Goal: Transaction & Acquisition: Purchase product/service

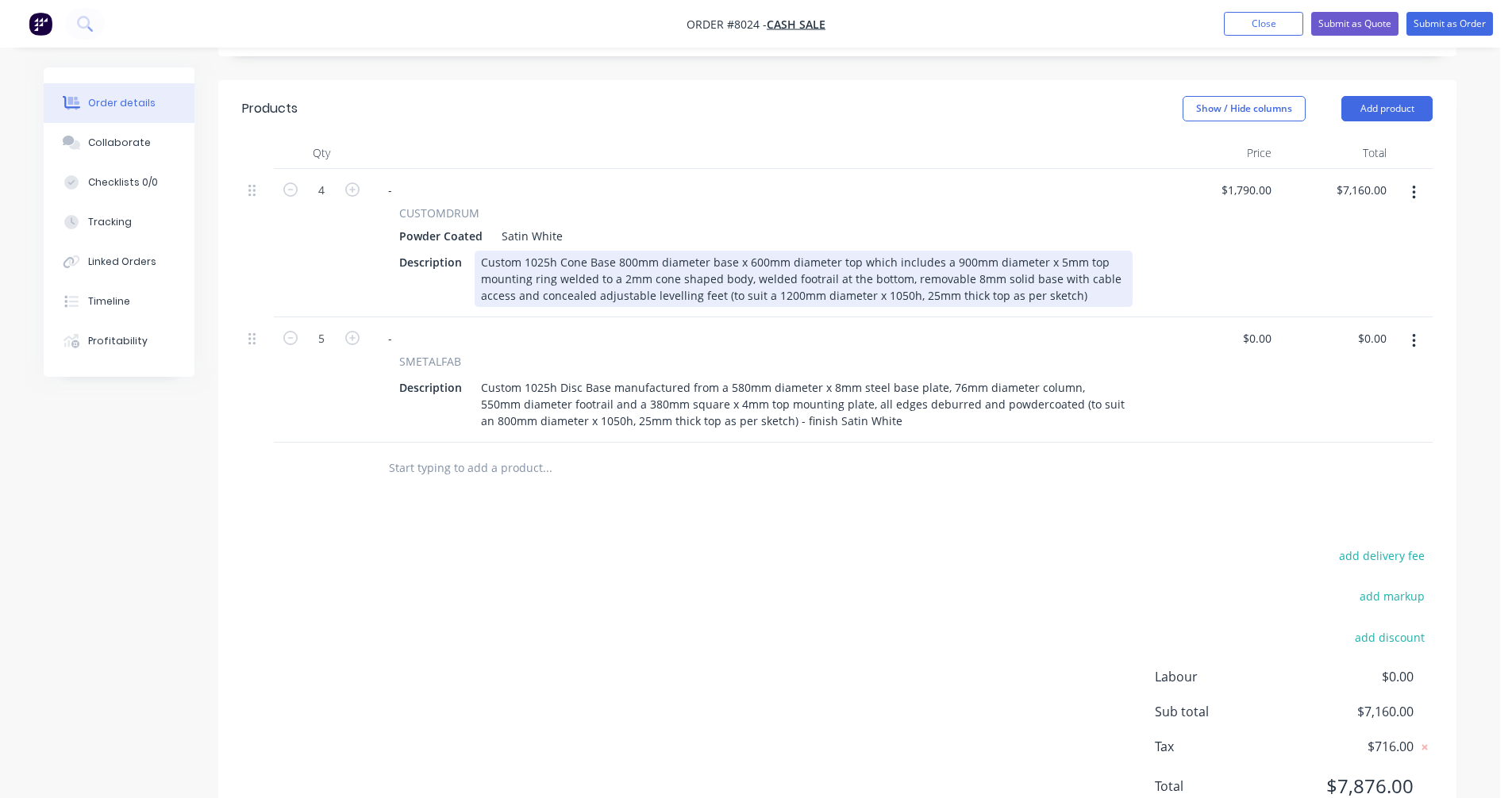
click at [780, 257] on div "Custom 1025h Cone Base 800mm diameter base x 600mm diameter top which includes …" at bounding box center [803, 278] width 658 height 57
type input "$2,026.00"
type input "$8,104.00"
click at [626, 258] on div "Custom 1025h Cone Base 800mm diameter base x 600mm diameter top which includes …" at bounding box center [803, 278] width 658 height 57
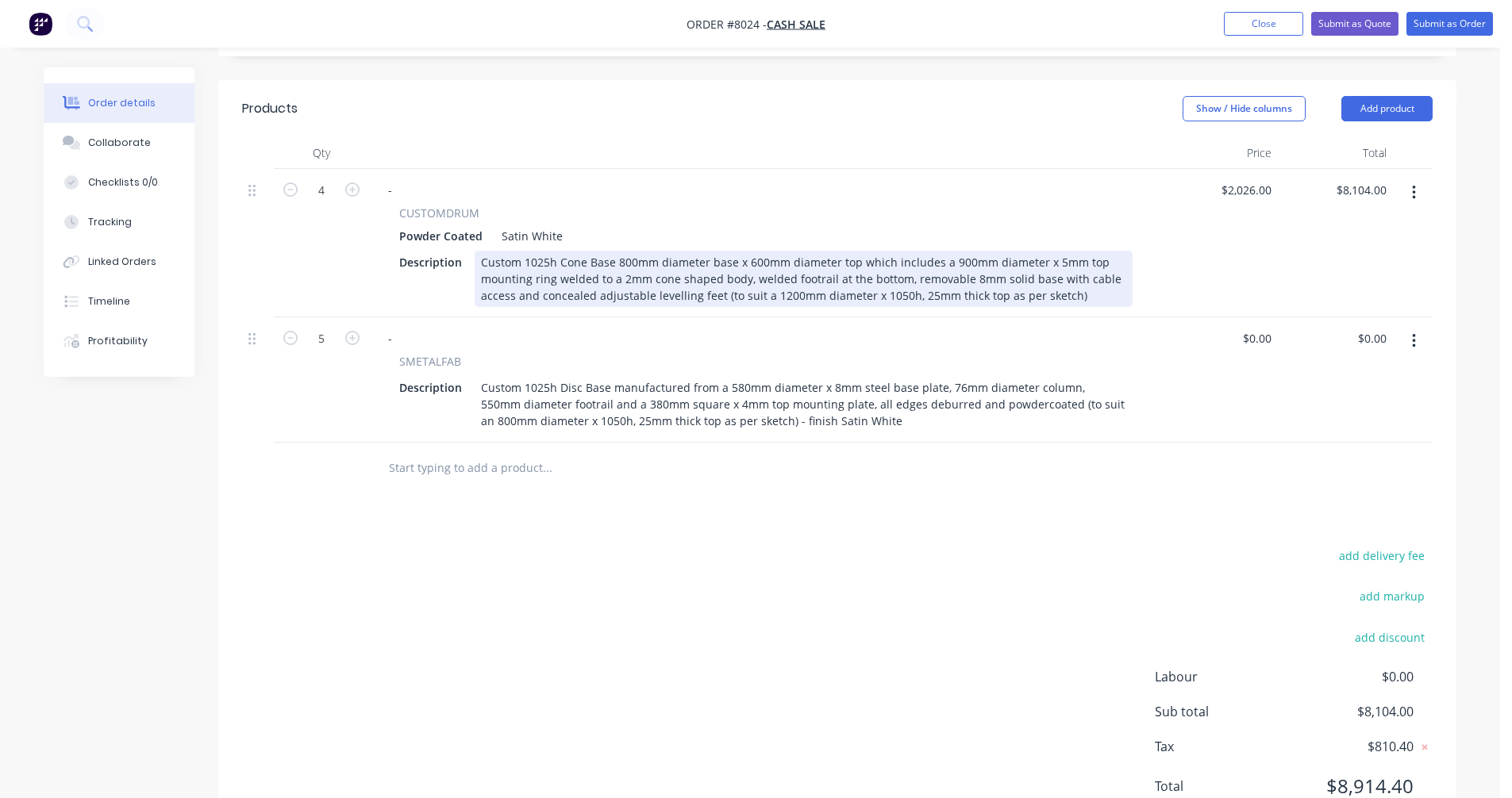
click at [629, 264] on div "Custom 1025h Cone Base 800mm diameter base x 600mm diameter top which includes …" at bounding box center [803, 278] width 658 height 57
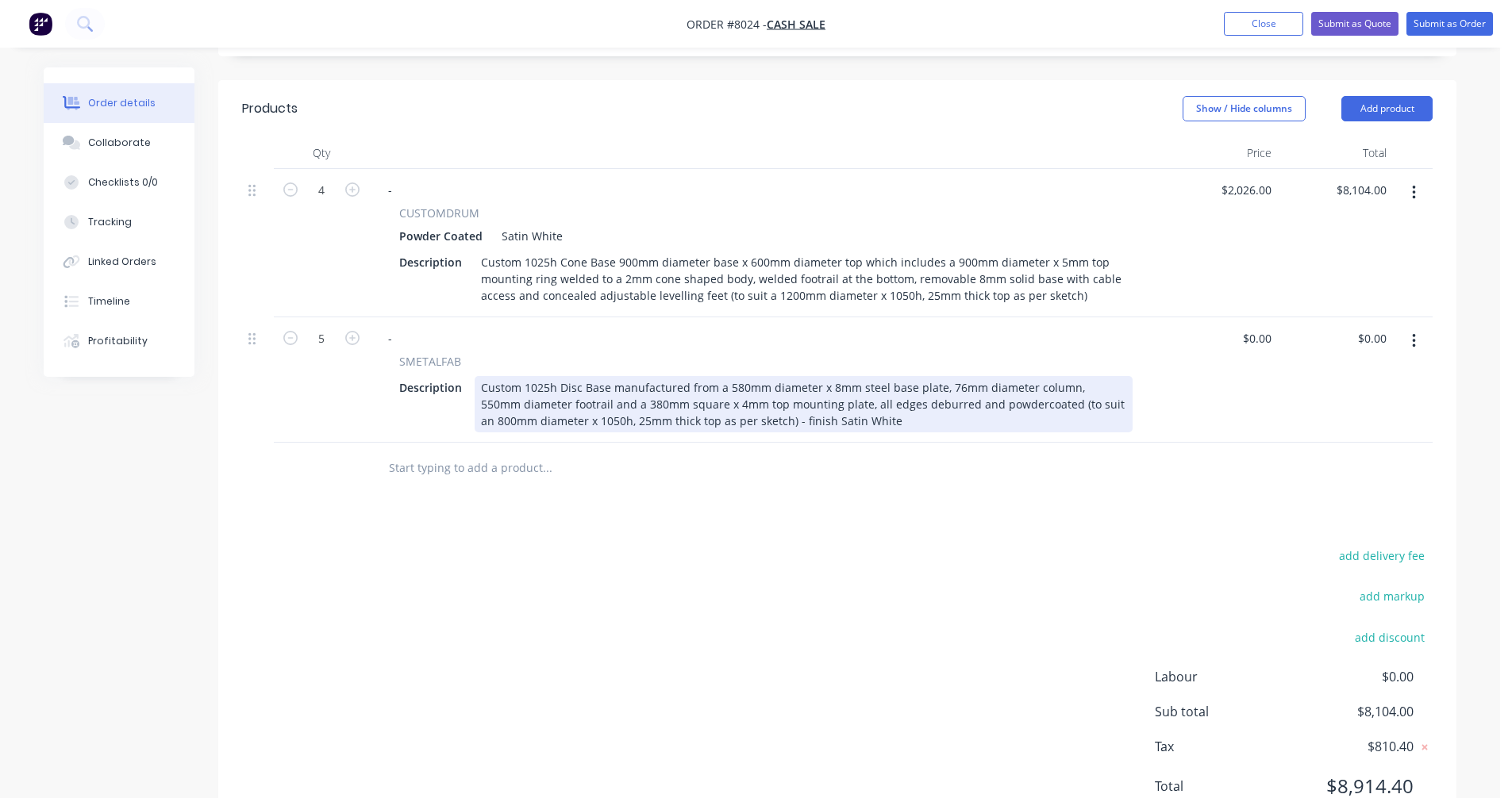
click at [1025, 406] on div "Custom 1025h Disc Base manufactured from a 580mm diameter x 8mm steel base plat…" at bounding box center [803, 404] width 658 height 57
click at [1022, 401] on div "Custom 1025h Disc Base manufactured from a 580mm diameter x 8mm steel base plat…" at bounding box center [803, 404] width 658 height 57
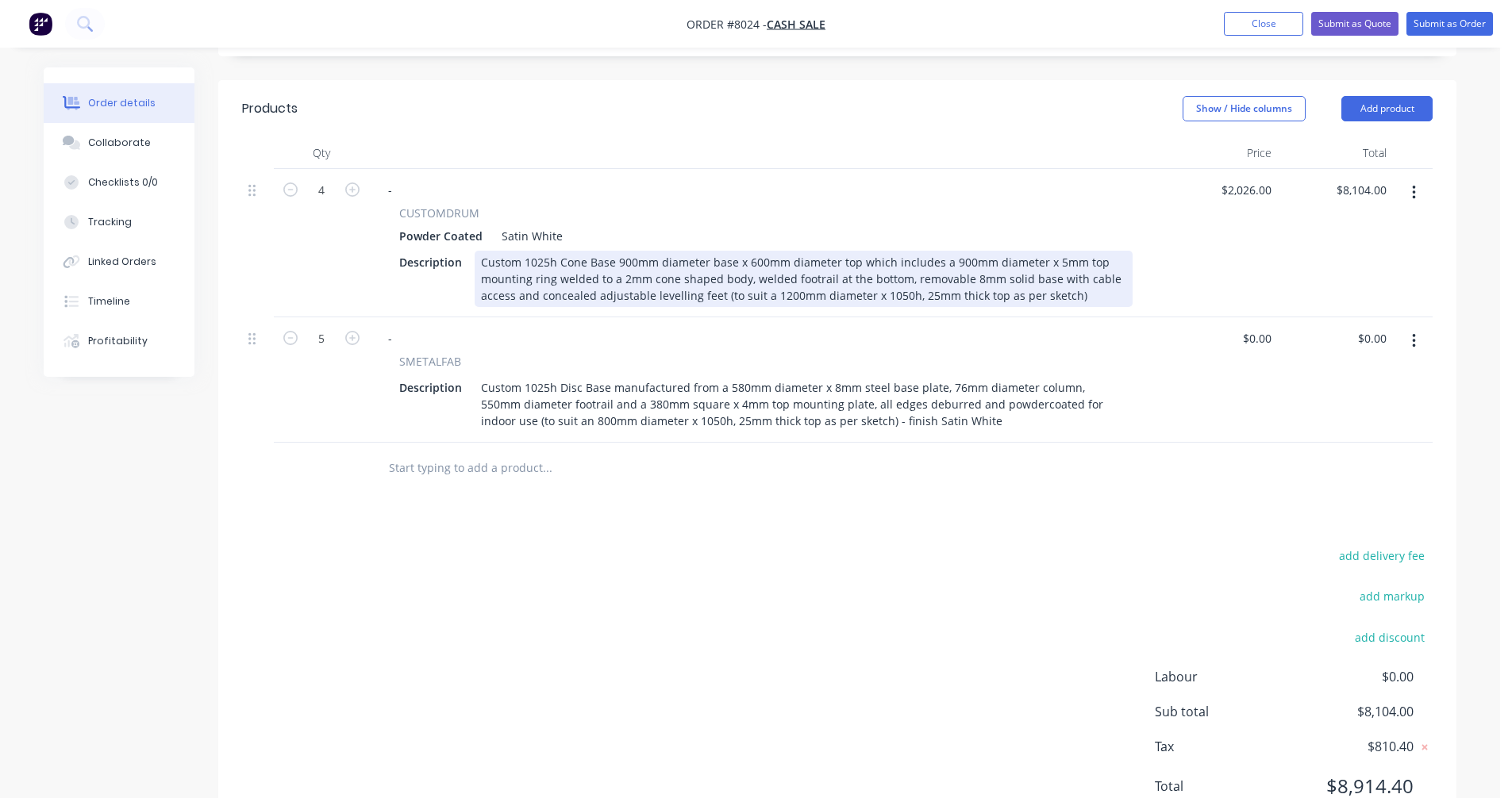
click at [716, 296] on div "Custom 1025h Cone Base 900mm diameter base x 600mm diameter top which includes …" at bounding box center [803, 278] width 658 height 57
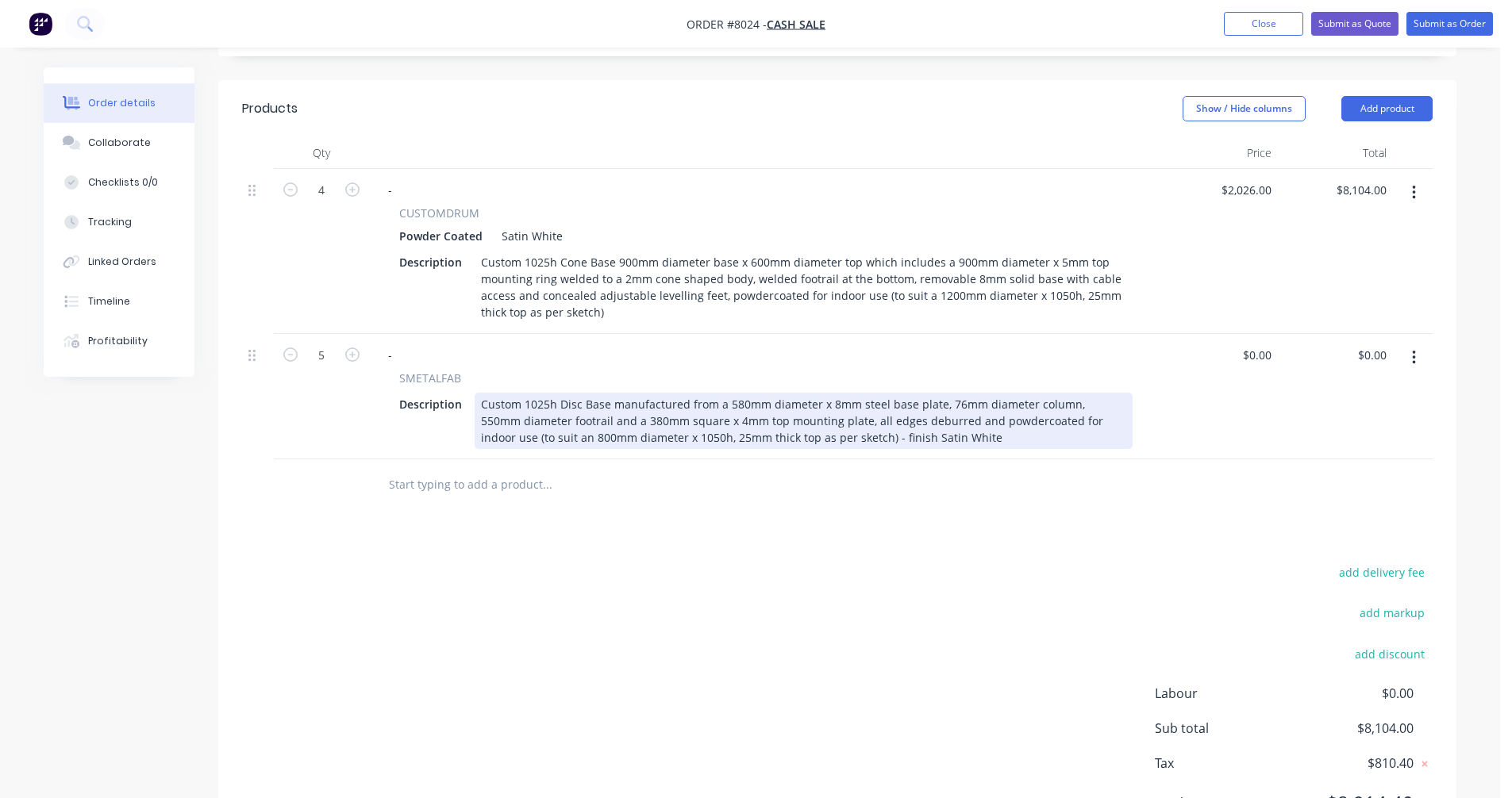
click at [763, 433] on div "Custom 1025h Disc Base manufactured from a 580mm diameter x 8mm steel base plat…" at bounding box center [803, 420] width 658 height 57
click at [855, 427] on div "Custom 1025h Disc Base manufactured from a 580mm diameter x 8mm steel base plat…" at bounding box center [803, 420] width 658 height 57
type input "$509.00"
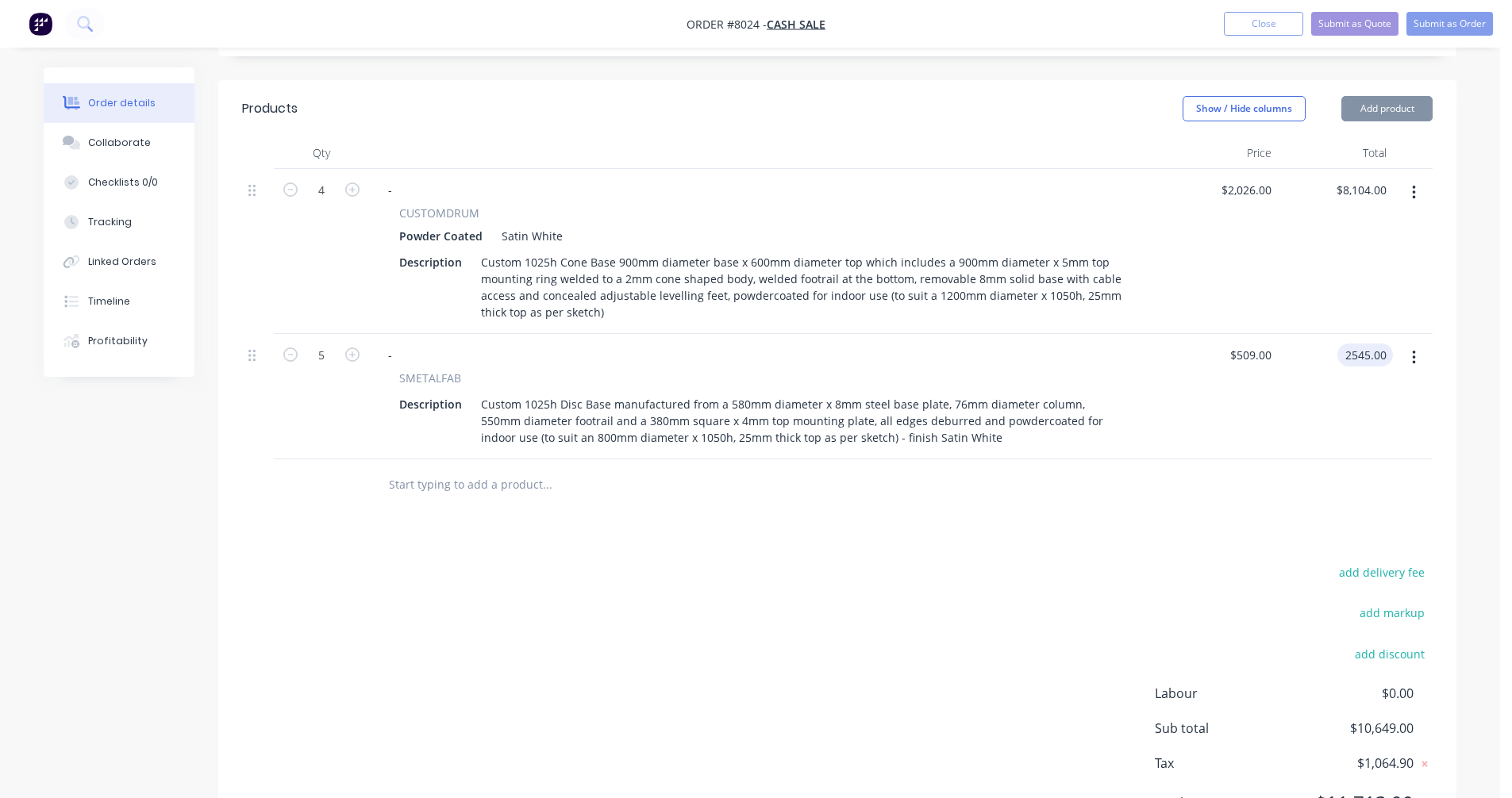
type input "$2,545.00"
click at [1343, 17] on button "Submit as Quote" at bounding box center [1355, 23] width 87 height 23
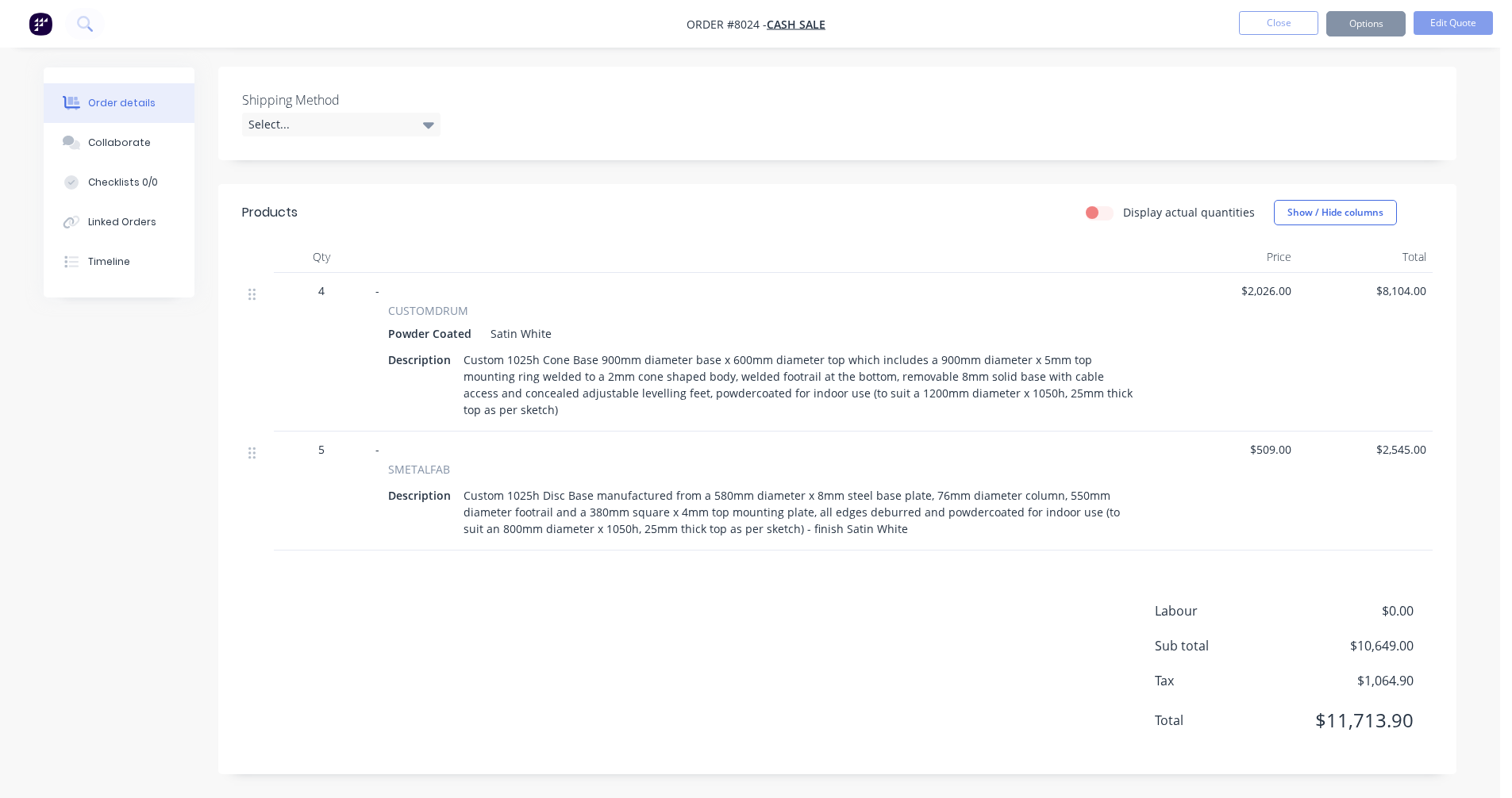
scroll to position [0, 0]
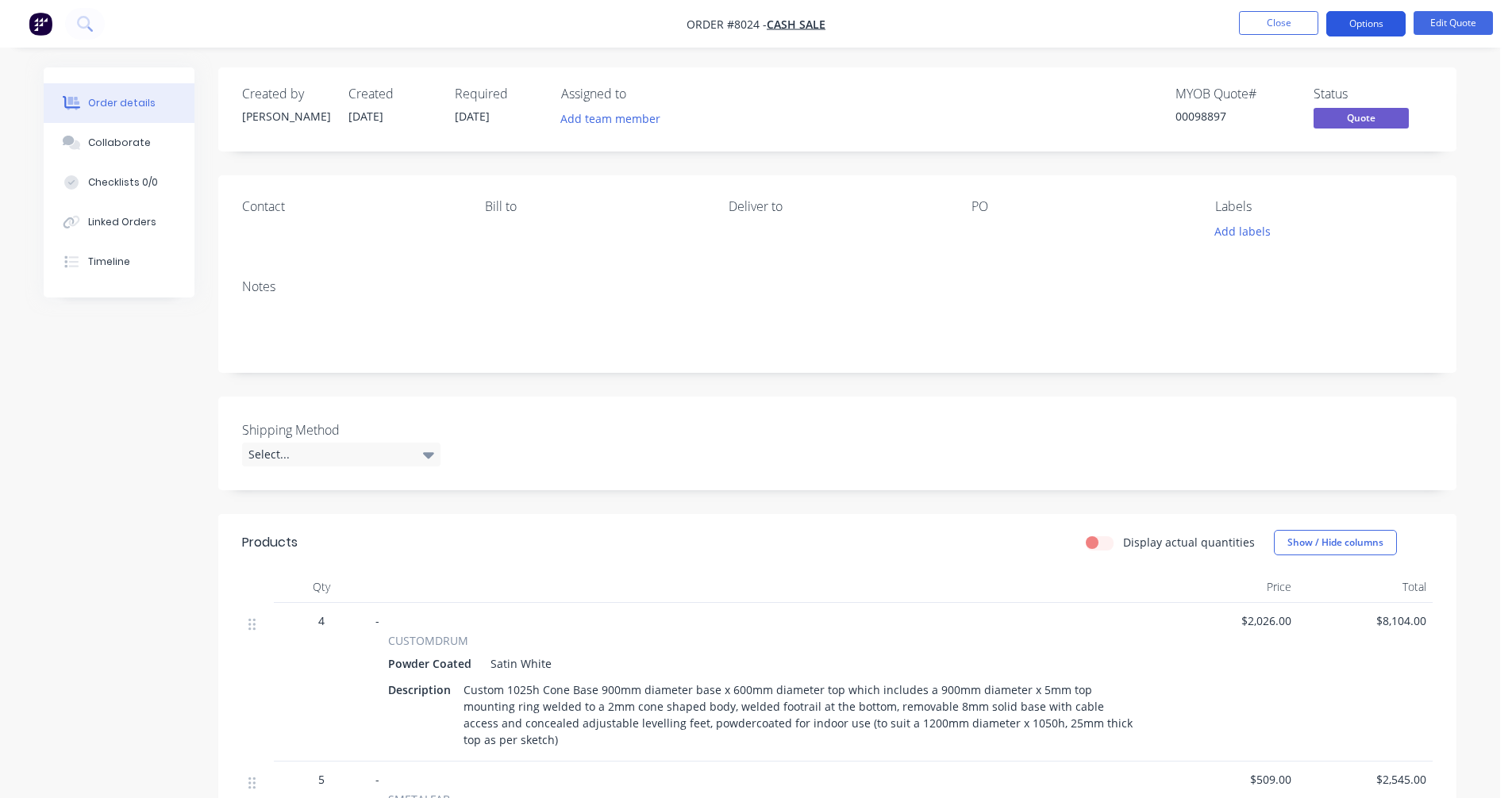
click at [1363, 25] on button "Options" at bounding box center [1366, 23] width 79 height 25
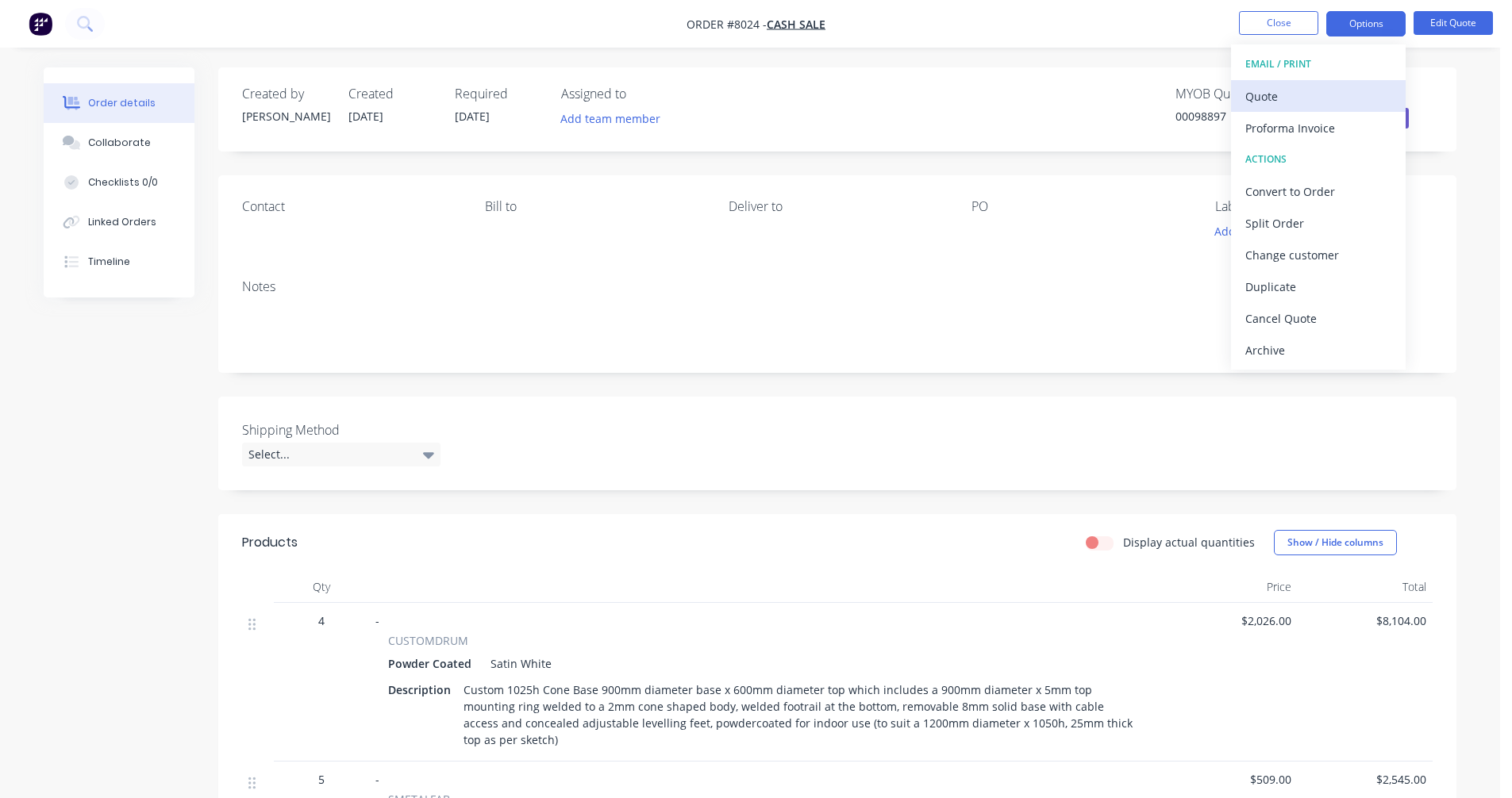
click at [1282, 87] on div "Quote" at bounding box center [1319, 97] width 146 height 23
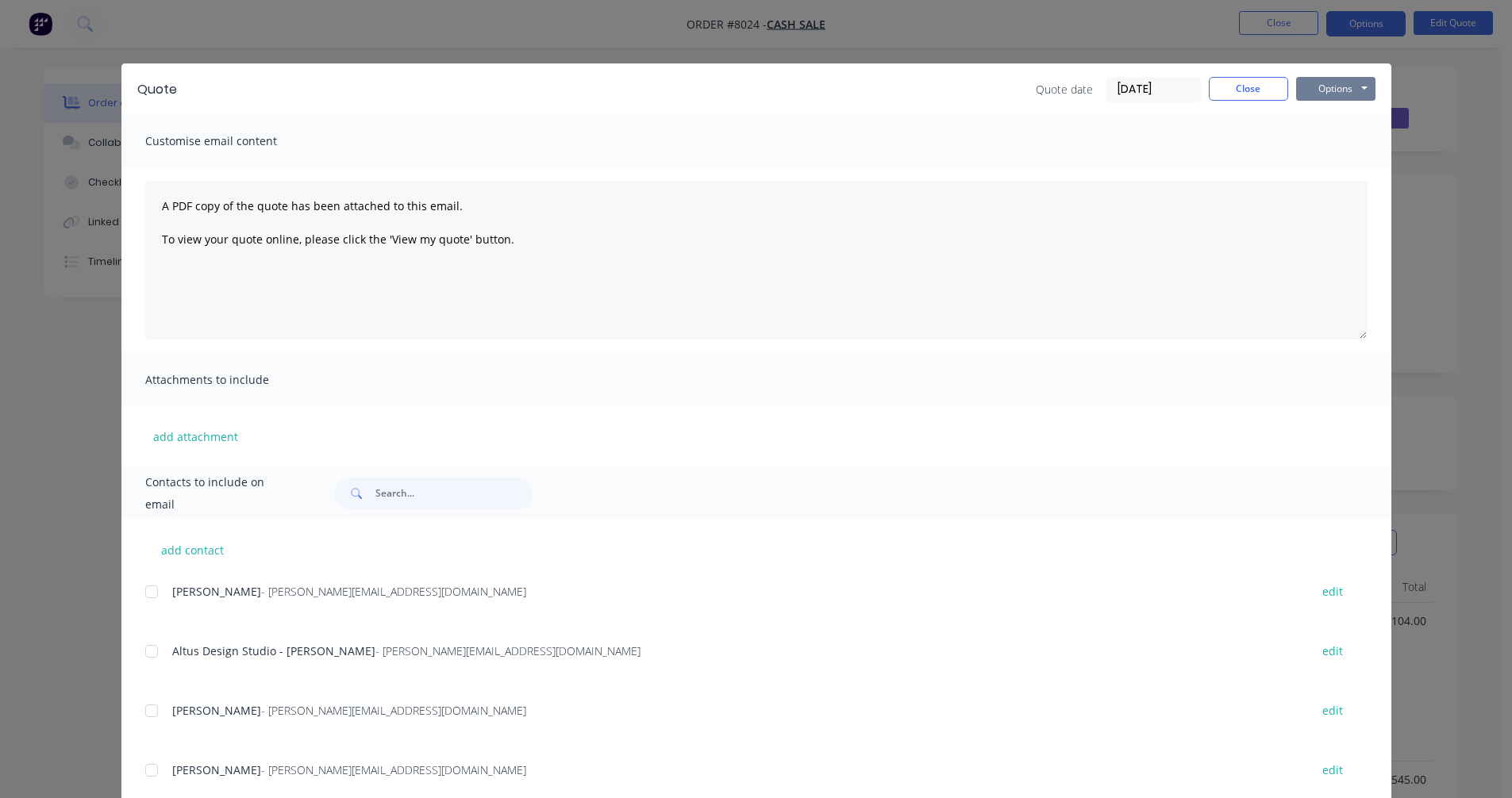
click at [1346, 88] on button "Options" at bounding box center [1335, 88] width 79 height 23
click at [1347, 108] on button "Preview" at bounding box center [1347, 117] width 102 height 26
drag, startPoint x: 1237, startPoint y: 97, endPoint x: 1243, endPoint y: 85, distance: 13.4
click at [1237, 97] on button "Close" at bounding box center [1248, 88] width 79 height 23
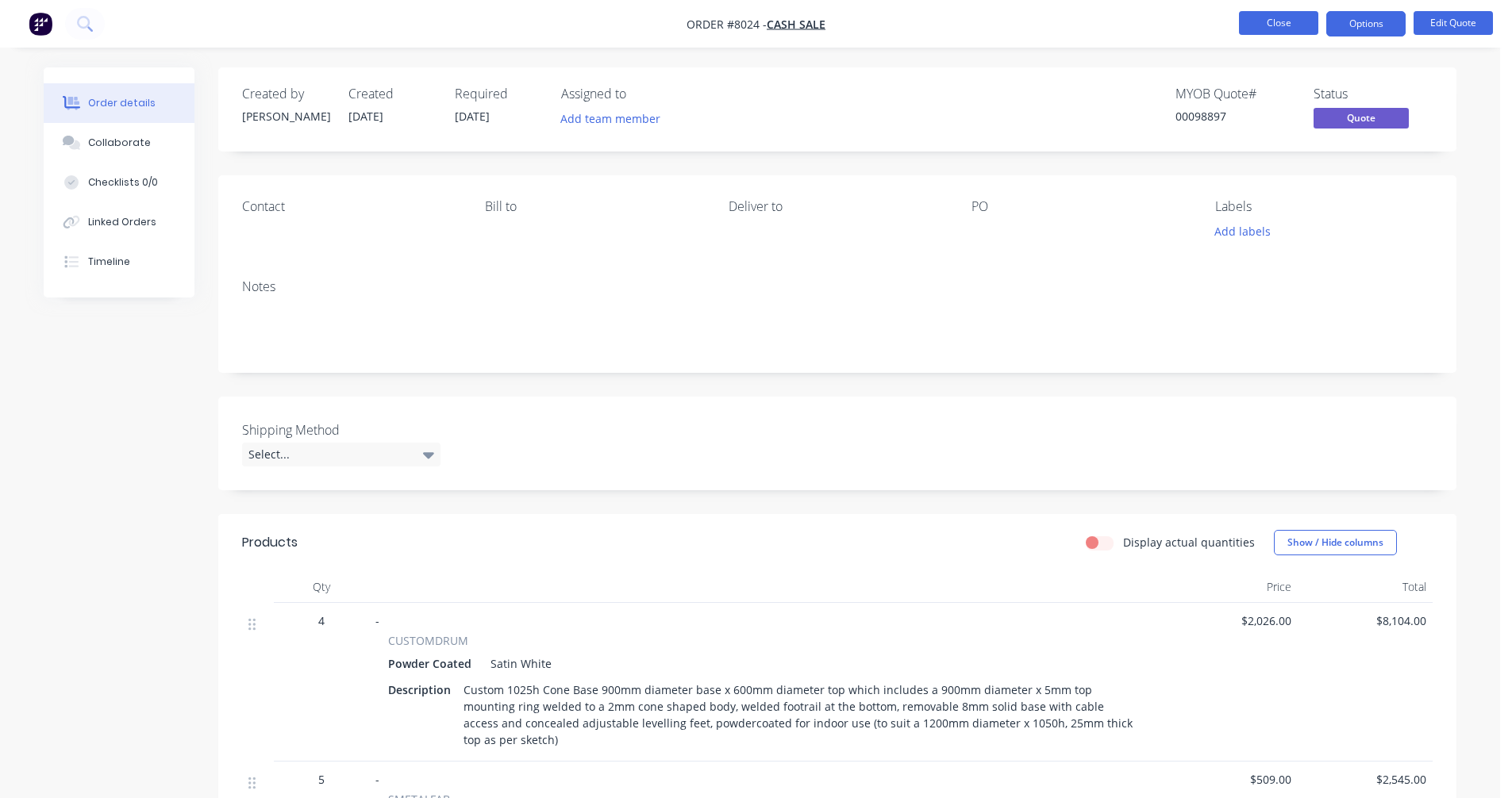
click at [1273, 28] on button "Close" at bounding box center [1279, 23] width 79 height 23
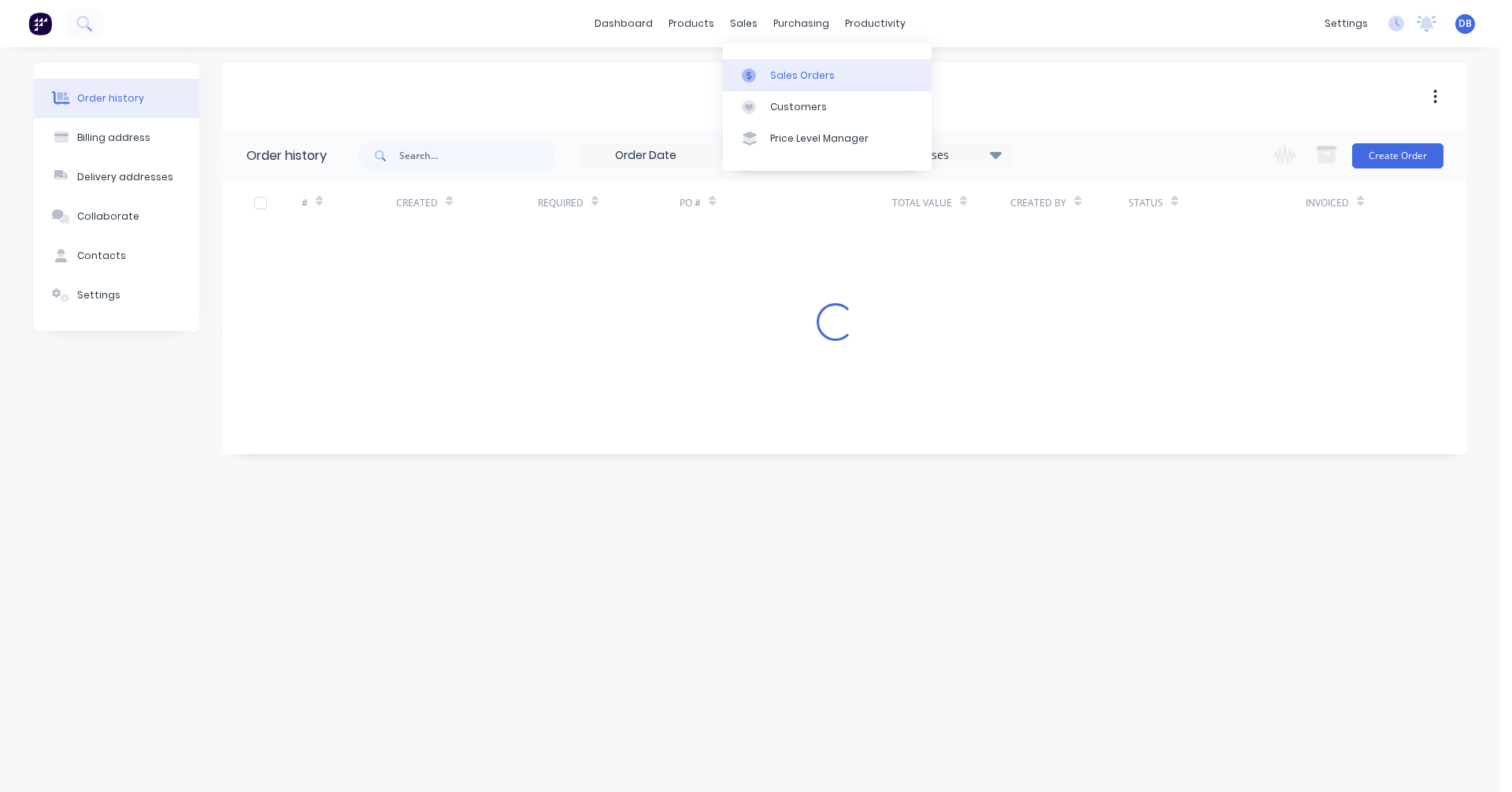
click at [766, 69] on link "Sales Orders" at bounding box center [827, 74] width 209 height 31
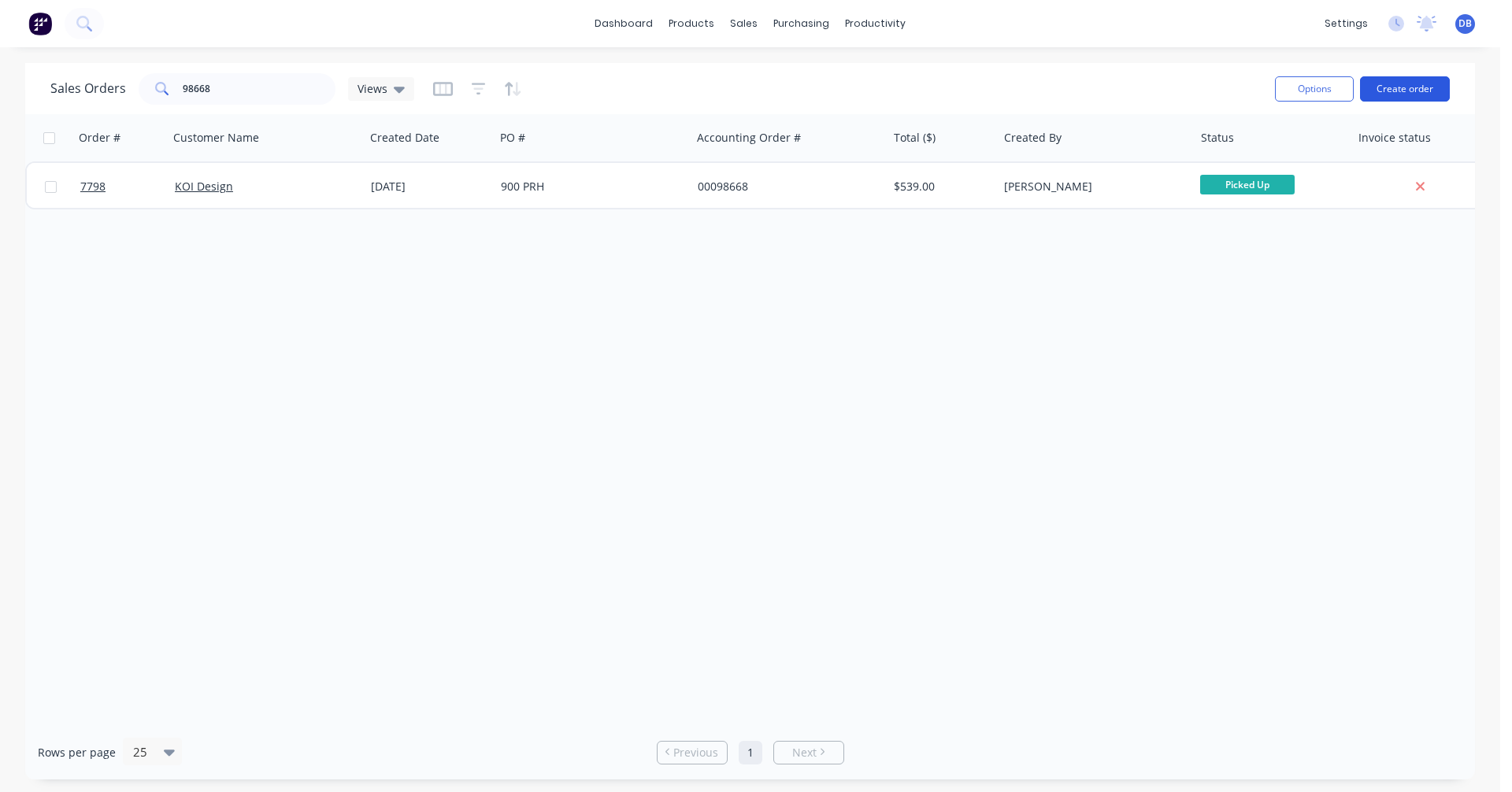
click at [1384, 82] on button "Create order" at bounding box center [1405, 88] width 90 height 25
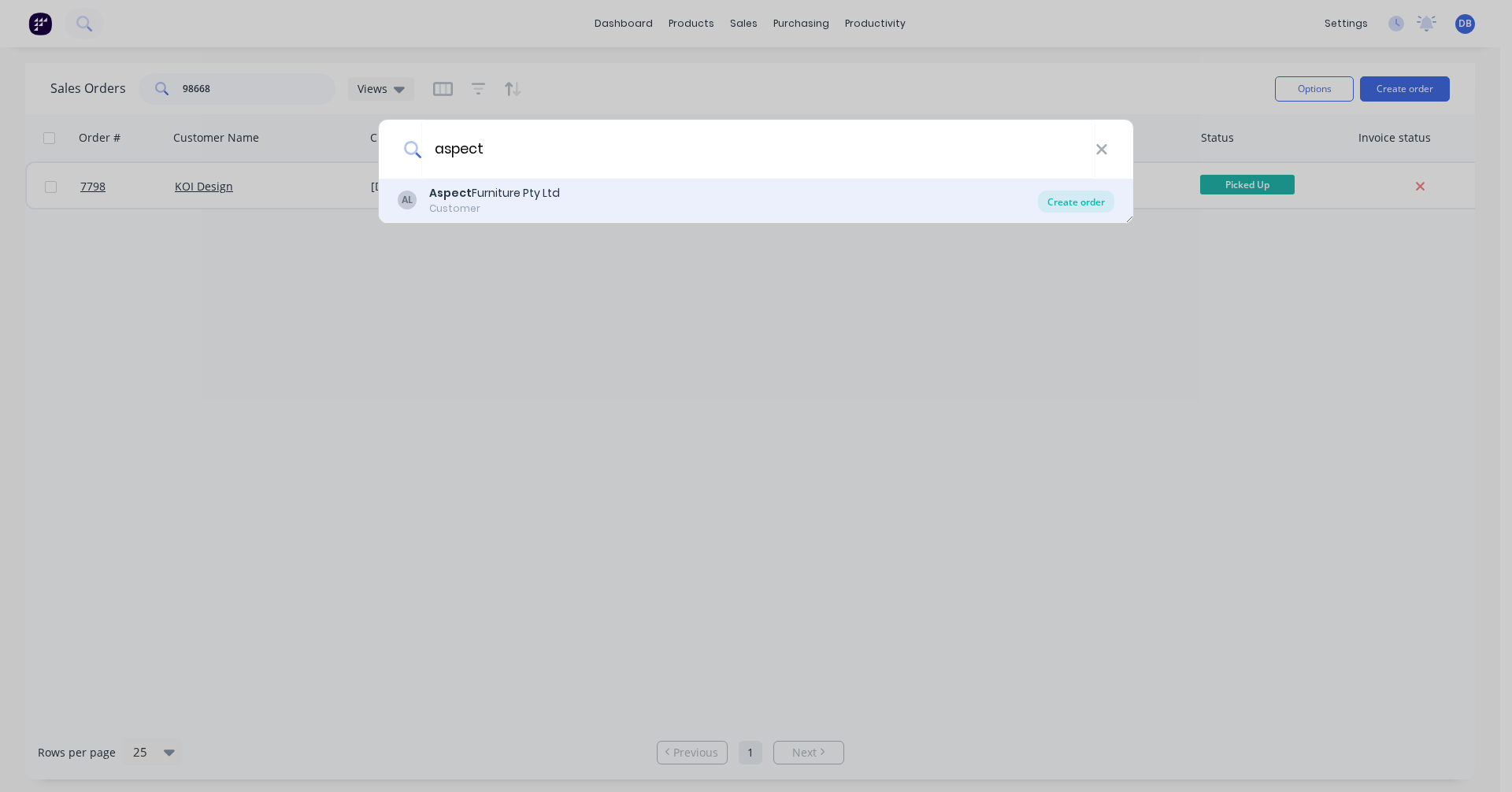
type input "aspect"
click at [1079, 200] on div "Create order" at bounding box center [1076, 202] width 76 height 22
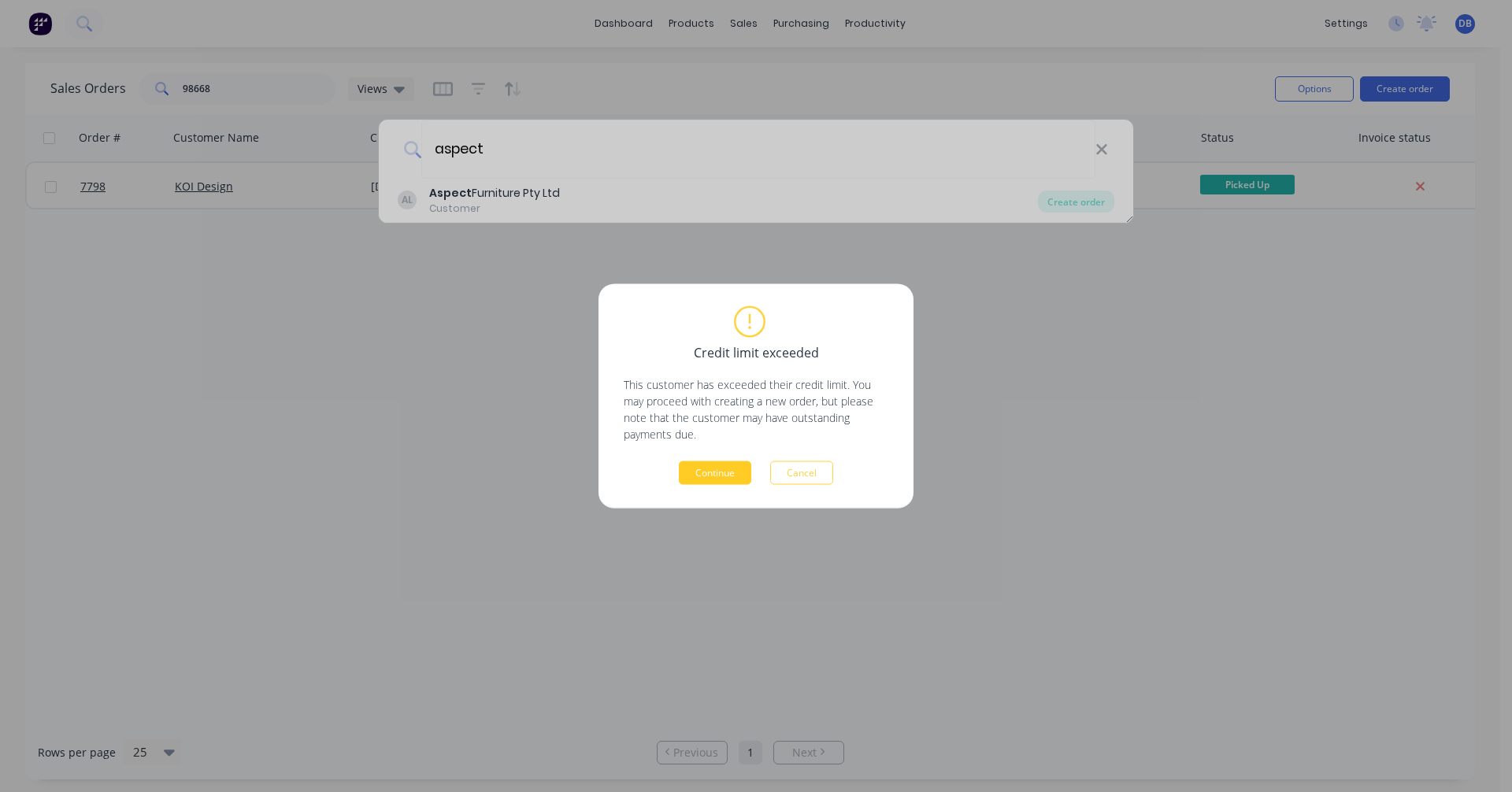
click at [729, 471] on button "Continue" at bounding box center [715, 472] width 73 height 23
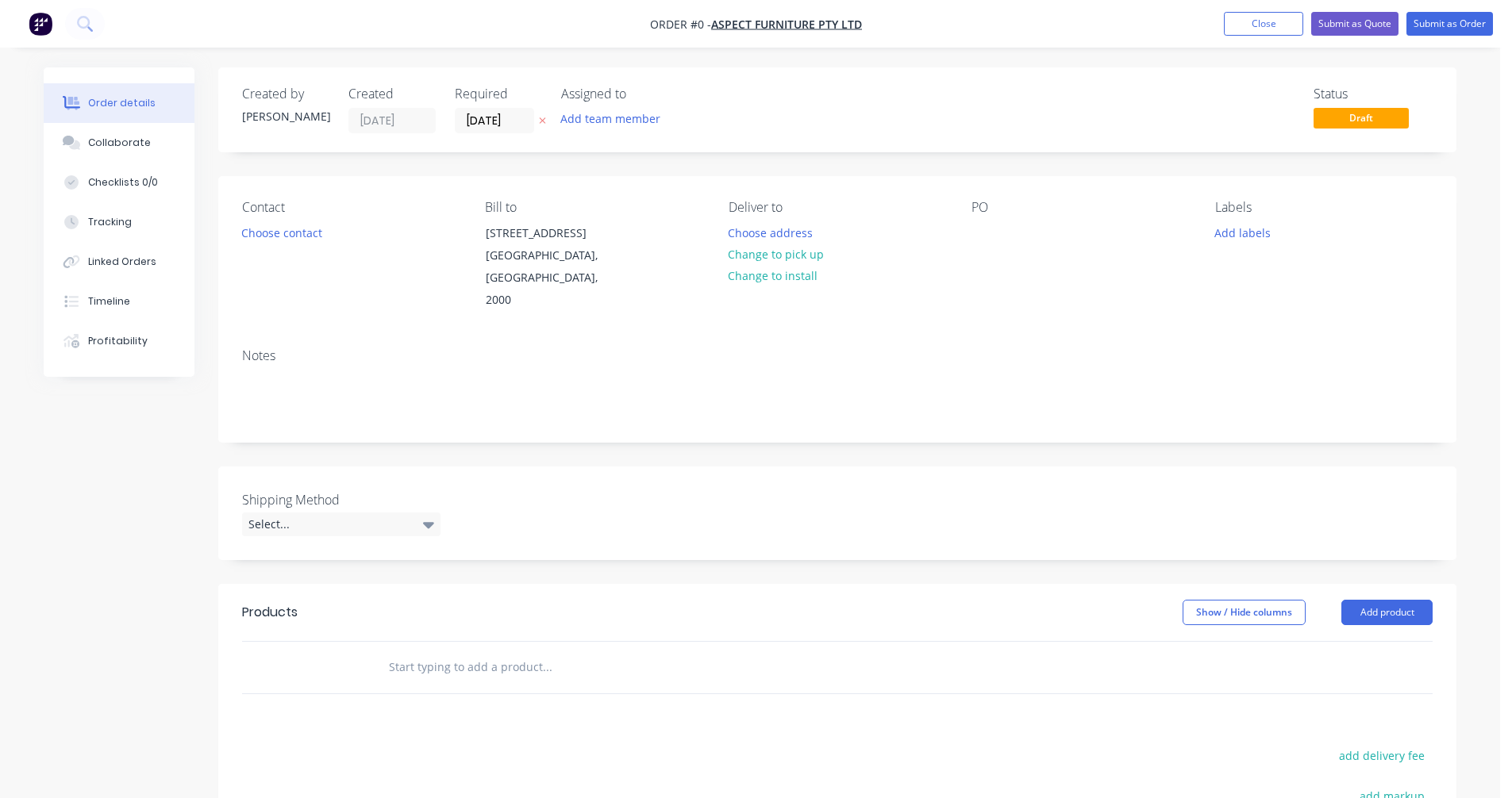
click at [460, 652] on input "text" at bounding box center [547, 667] width 318 height 31
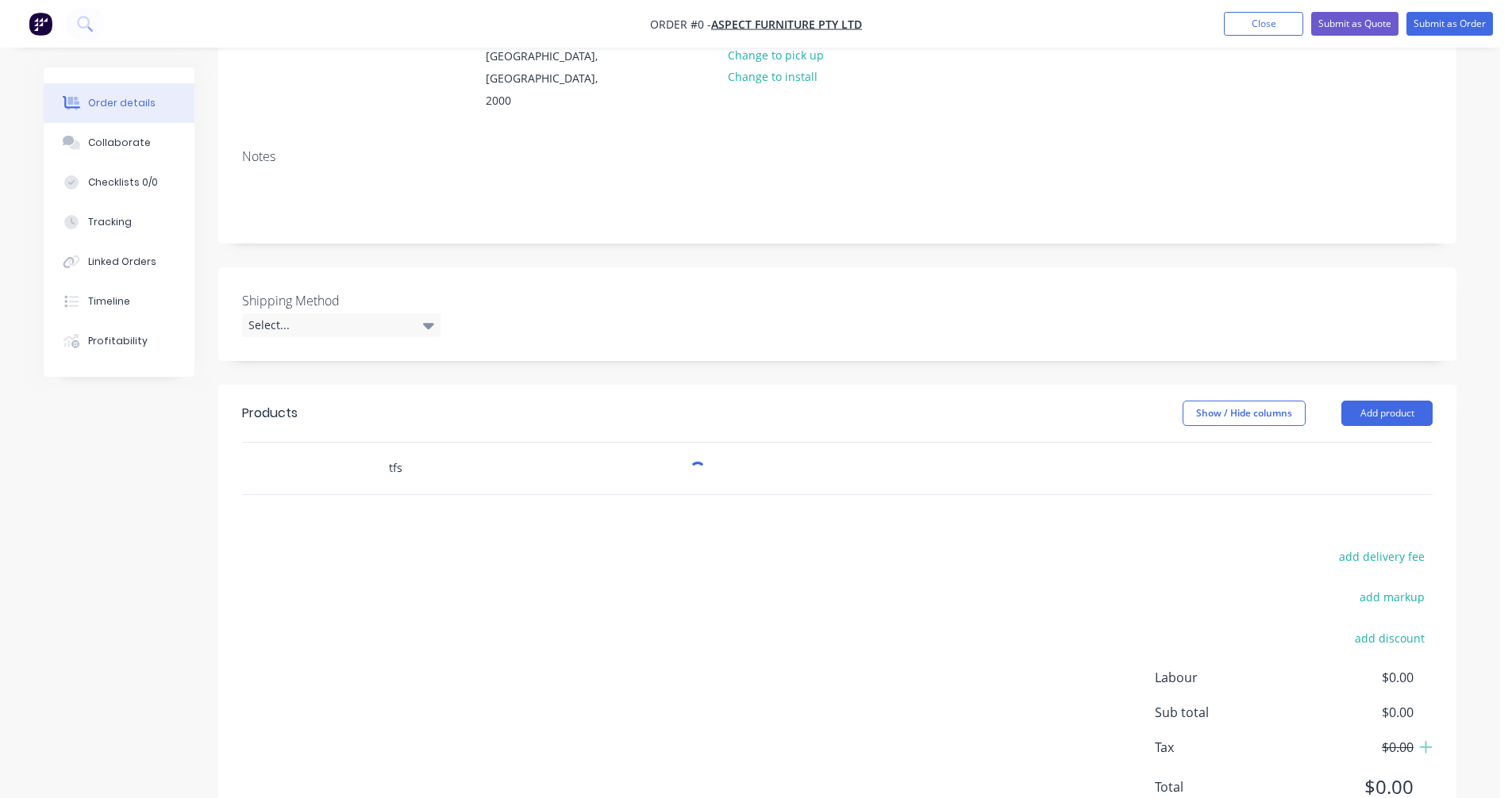
scroll to position [238, 0]
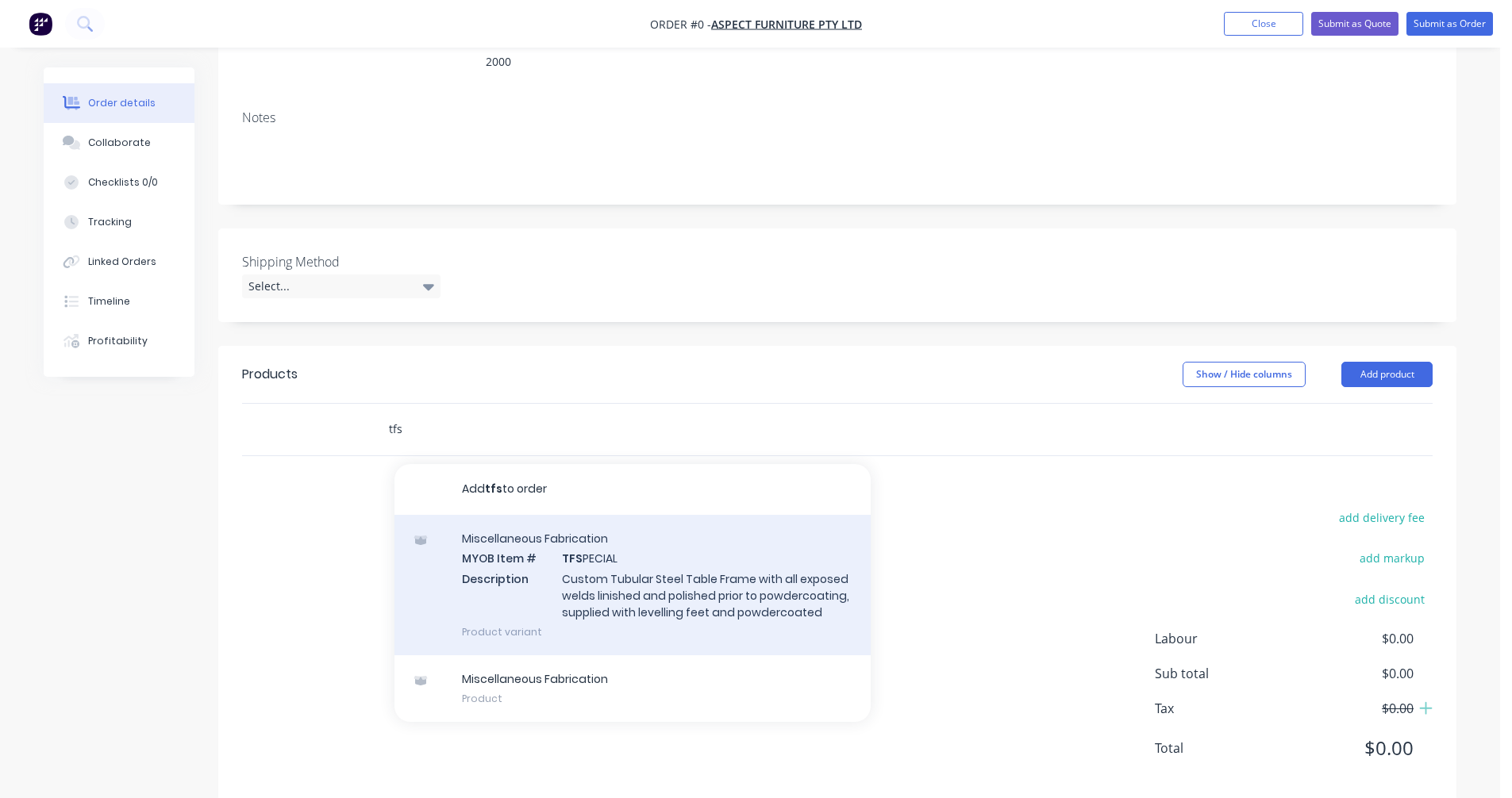
type input "tfs"
click at [627, 557] on div "Miscellaneous Fabrication MYOB Item # TFS PECIAL Description Custom Tubular Ste…" at bounding box center [632, 585] width 476 height 140
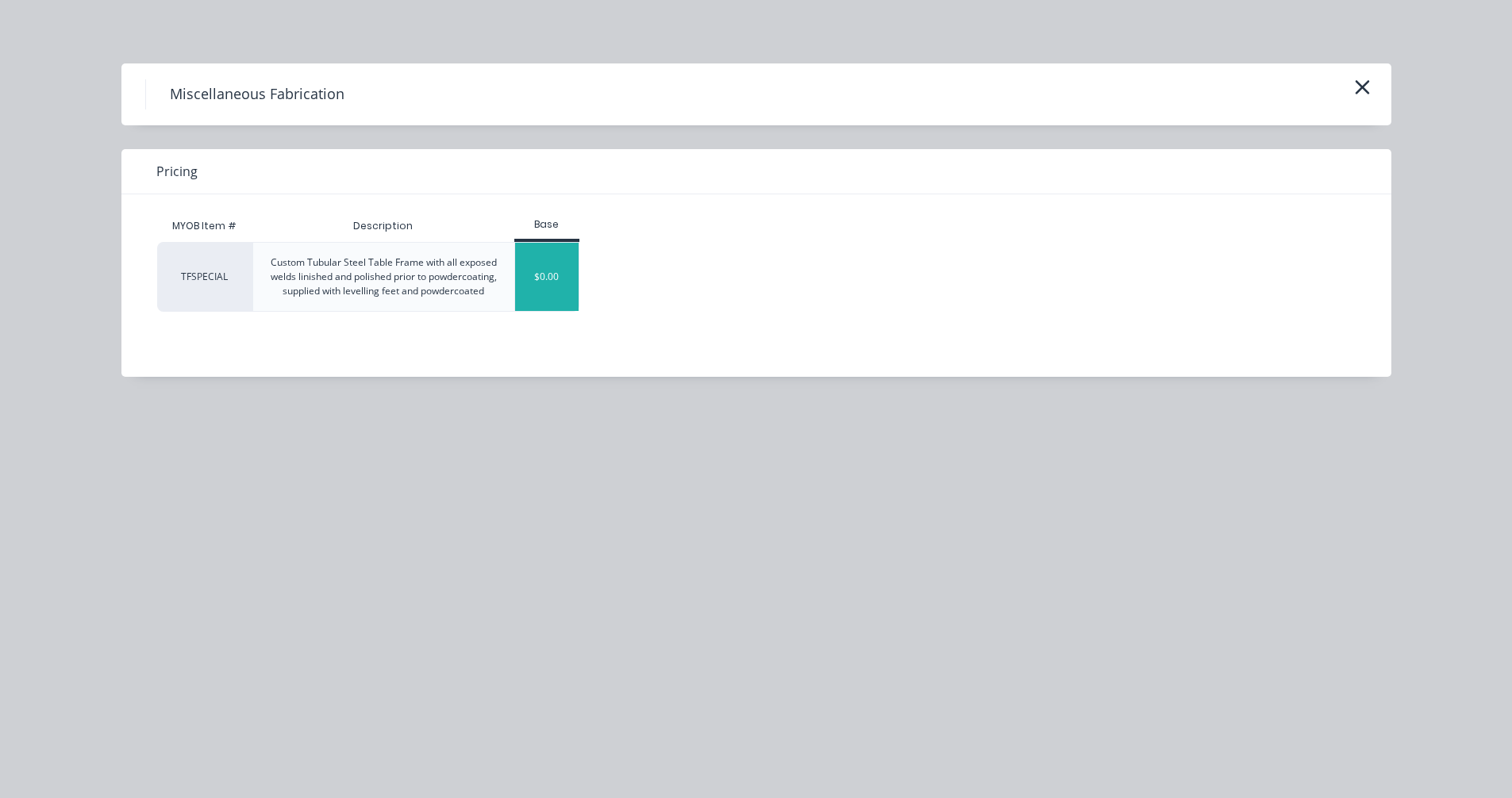
click at [555, 291] on div "$0.00" at bounding box center [548, 277] width 64 height 68
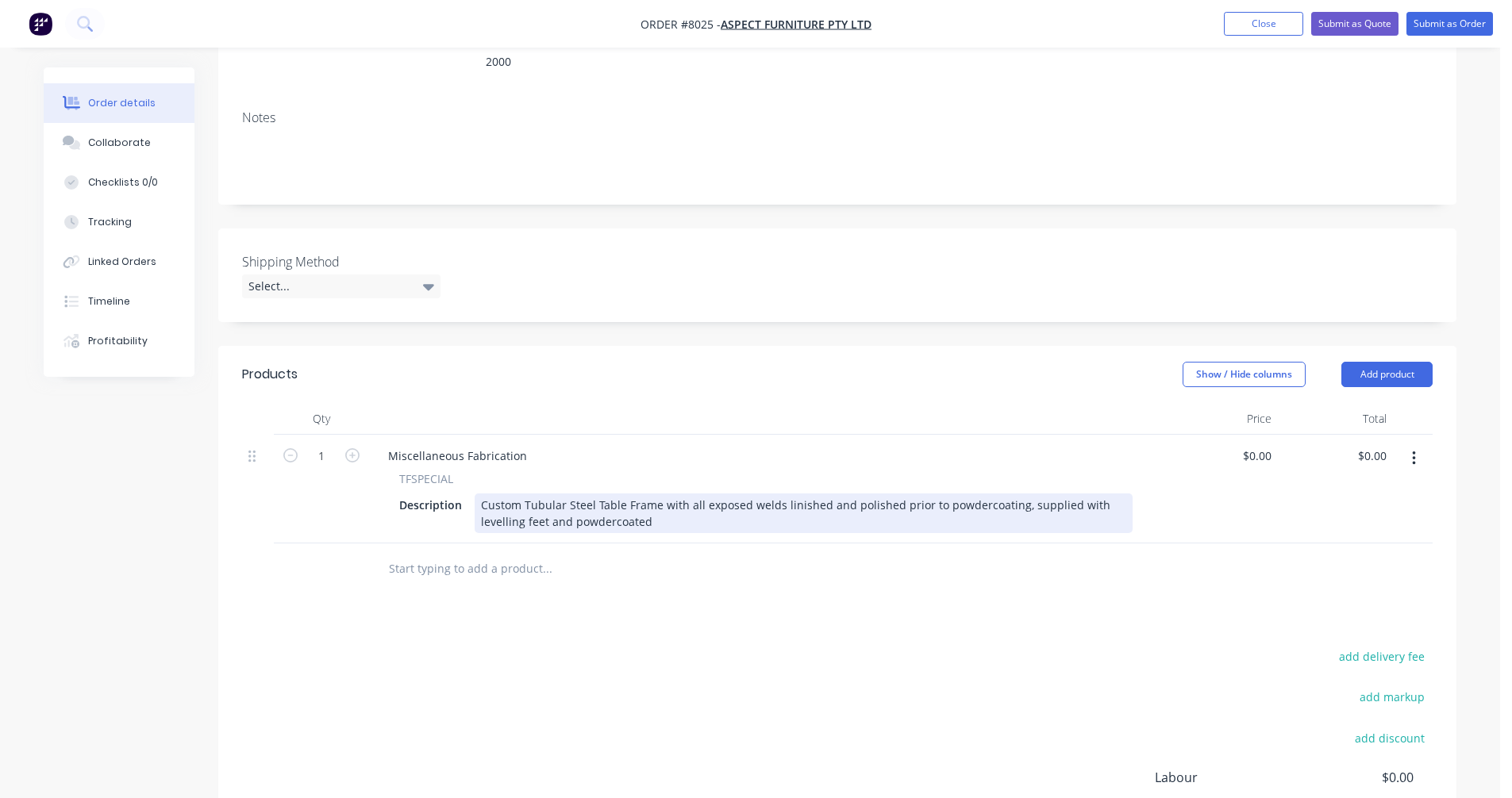
drag, startPoint x: 521, startPoint y: 484, endPoint x: 547, endPoint y: 477, distance: 26.9
click at [521, 493] on div "Custom Tubular Steel Table Frame with all exposed welds linished and polished p…" at bounding box center [803, 513] width 658 height 40
click at [590, 493] on div "Custom Tubular Steel Table Frame with all exposed welds linished and polished p…" at bounding box center [803, 513] width 658 height 40
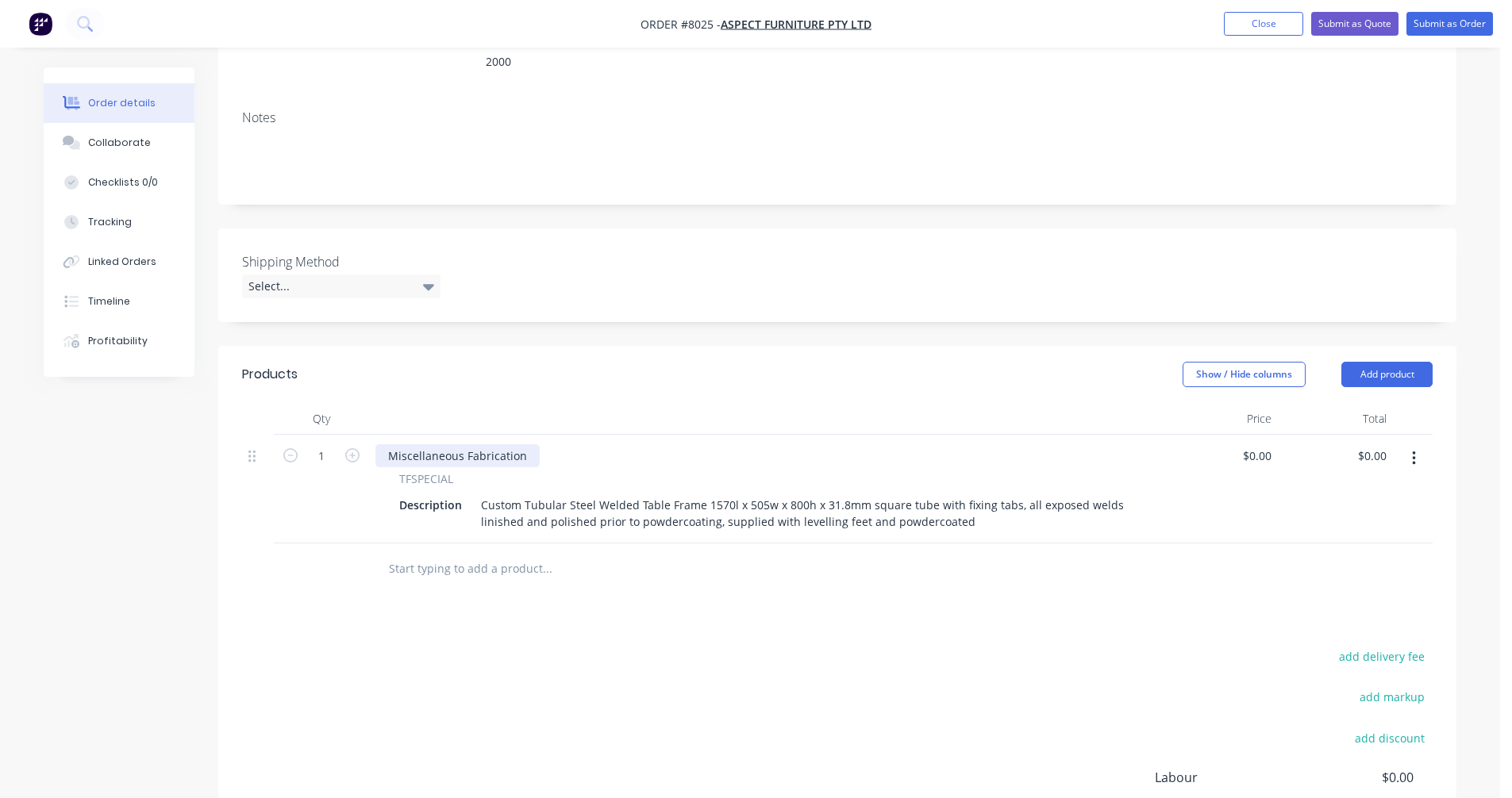
drag, startPoint x: 448, startPoint y: 433, endPoint x: 501, endPoint y: 435, distance: 53.0
click at [449, 445] on div "Miscellaneous Fabrication" at bounding box center [457, 456] width 165 height 23
drag, startPoint x: 515, startPoint y: 434, endPoint x: 377, endPoint y: 443, distance: 138.3
click at [376, 445] on div "Miscellaneous Fabrication" at bounding box center [457, 456] width 165 height 23
click at [420, 553] on input "text" at bounding box center [547, 569] width 318 height 31
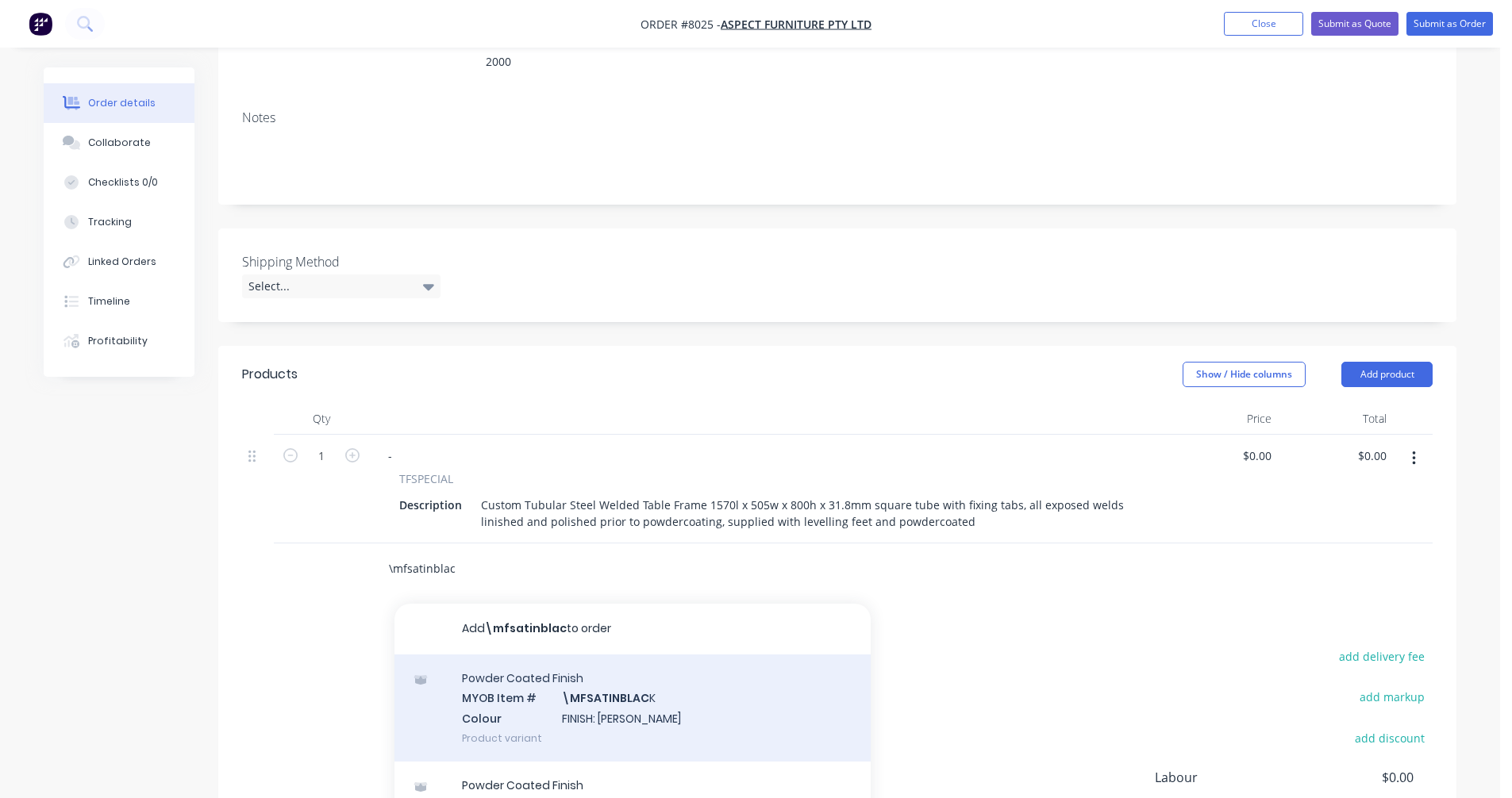
type input "\mfsatinblac"
click at [576, 687] on div "Powder Coated Finish MYOB Item # \MFSATINBLAC K Colour FINISH: Satin Black Prod…" at bounding box center [632, 707] width 476 height 107
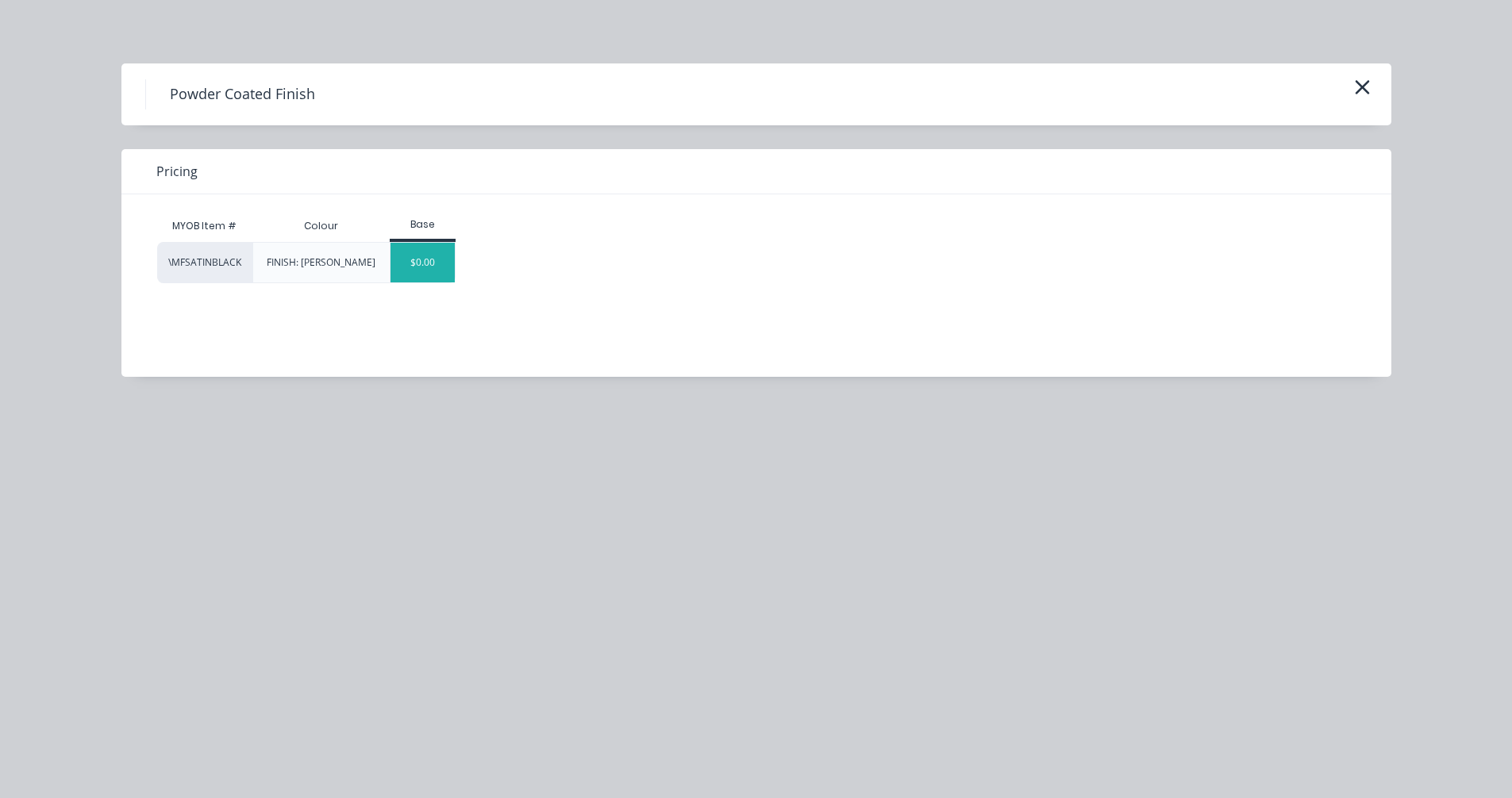
click at [413, 258] on div "$0.00" at bounding box center [423, 263] width 64 height 40
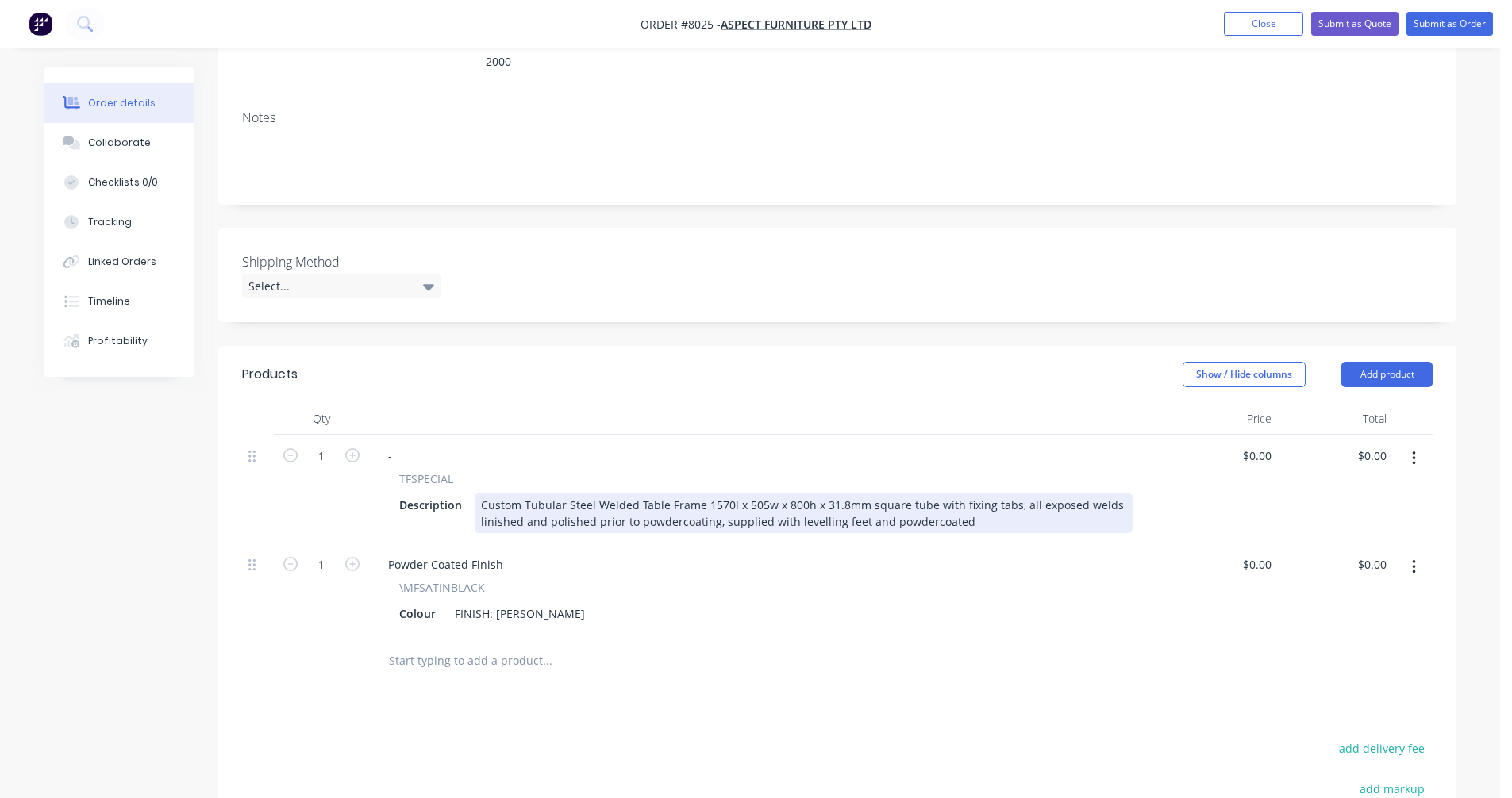
click at [553, 496] on div "Custom Tubular Steel Welded Table Frame 1570l x 505w x 800h x 31.8mm square tub…" at bounding box center [803, 513] width 658 height 40
type input "$725.00"
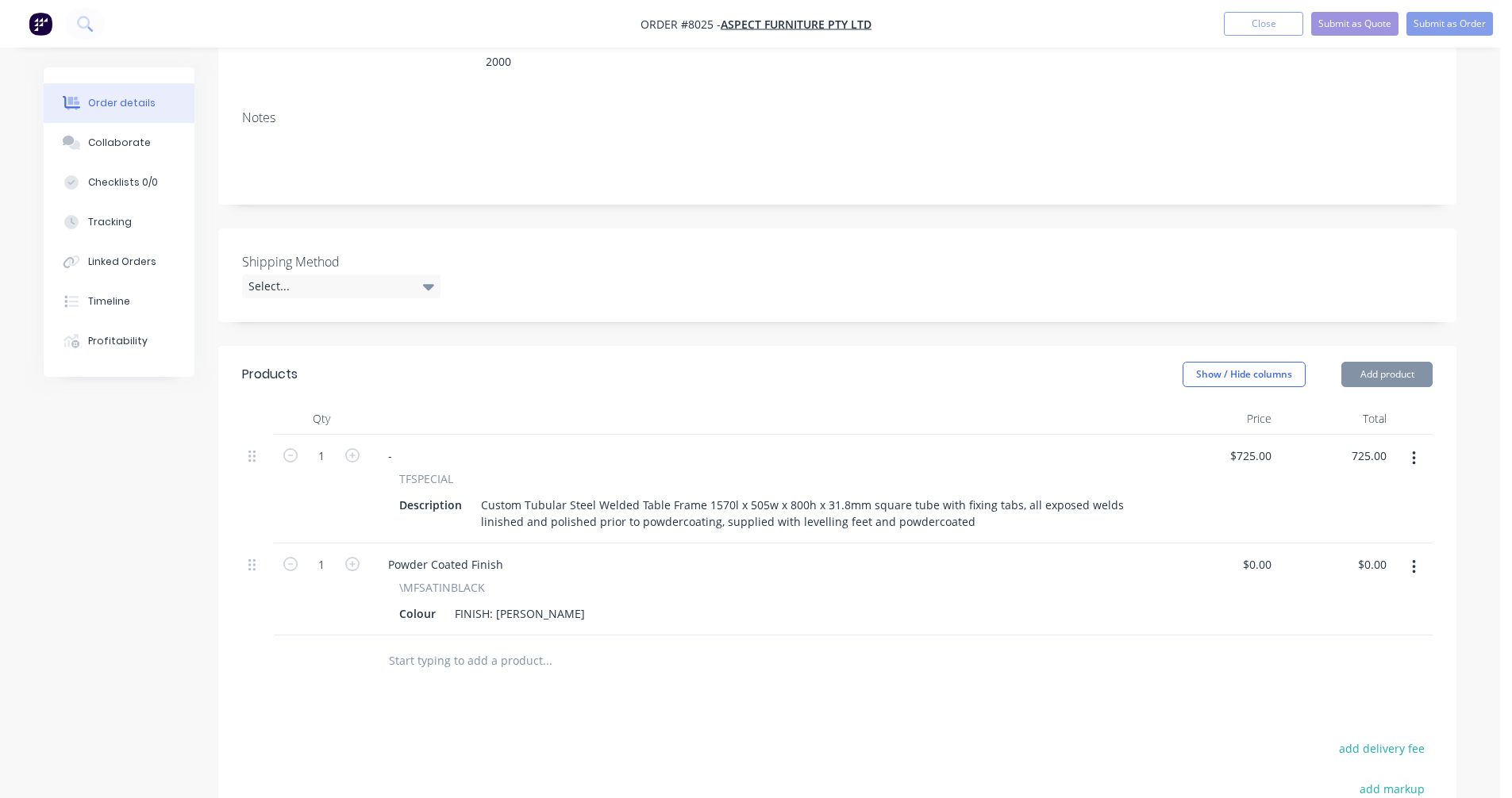
type input "$725.00"
click at [1368, 25] on button "Submit as Quote" at bounding box center [1355, 23] width 87 height 23
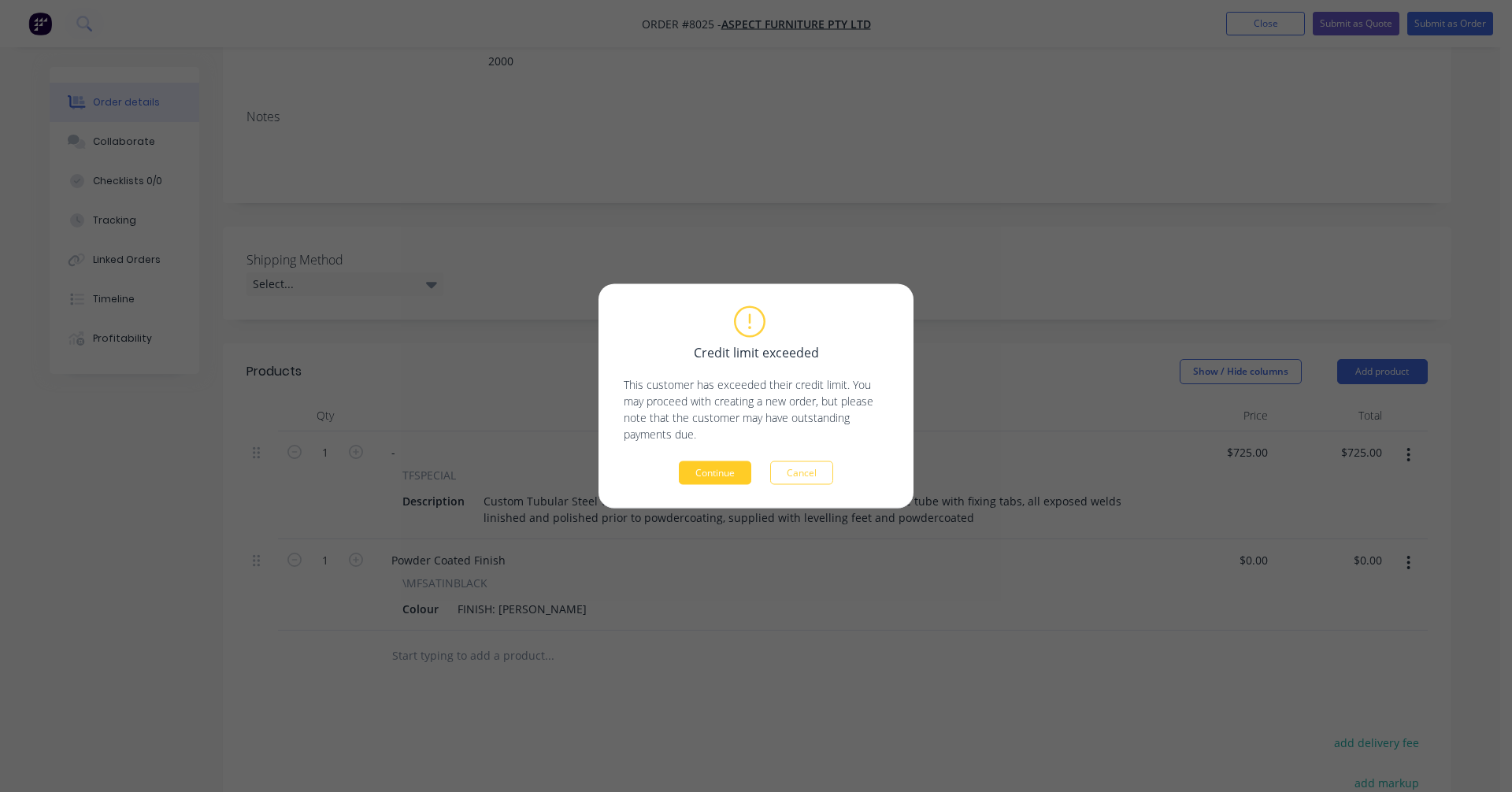
click at [736, 470] on button "Continue" at bounding box center [715, 472] width 73 height 23
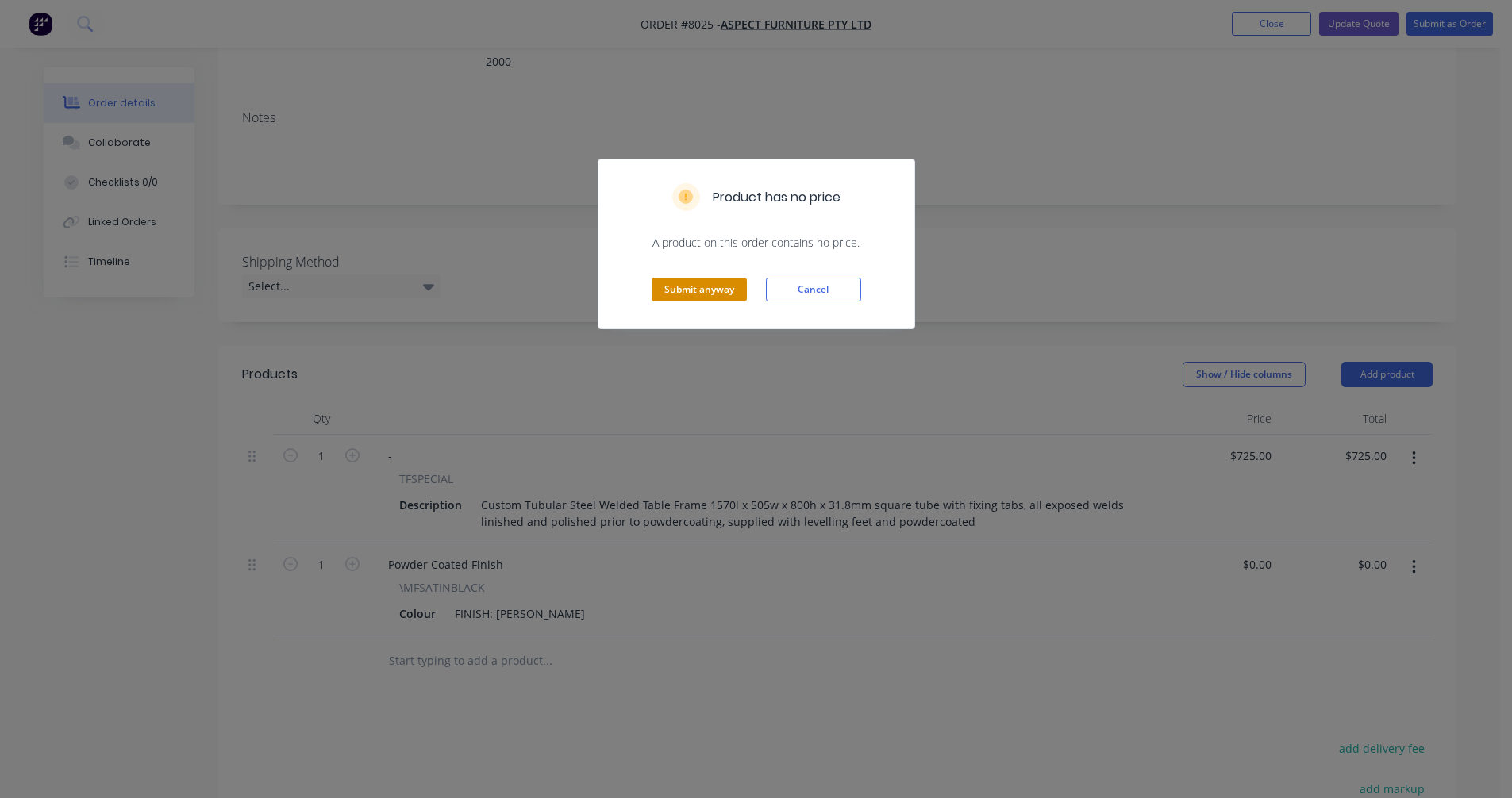
click at [702, 290] on button "Submit anyway" at bounding box center [699, 289] width 95 height 23
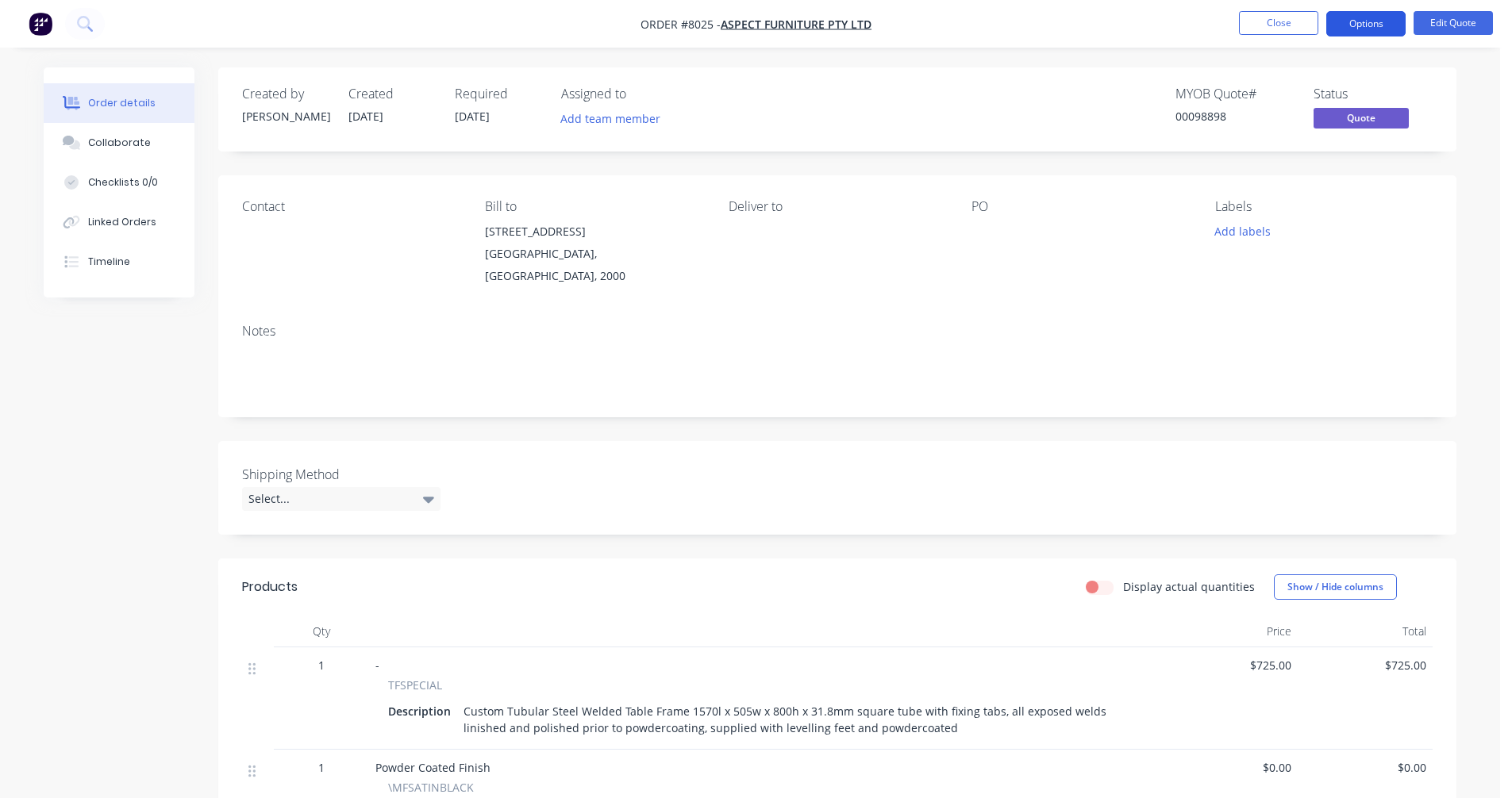
click at [1358, 23] on button "Options" at bounding box center [1366, 23] width 79 height 25
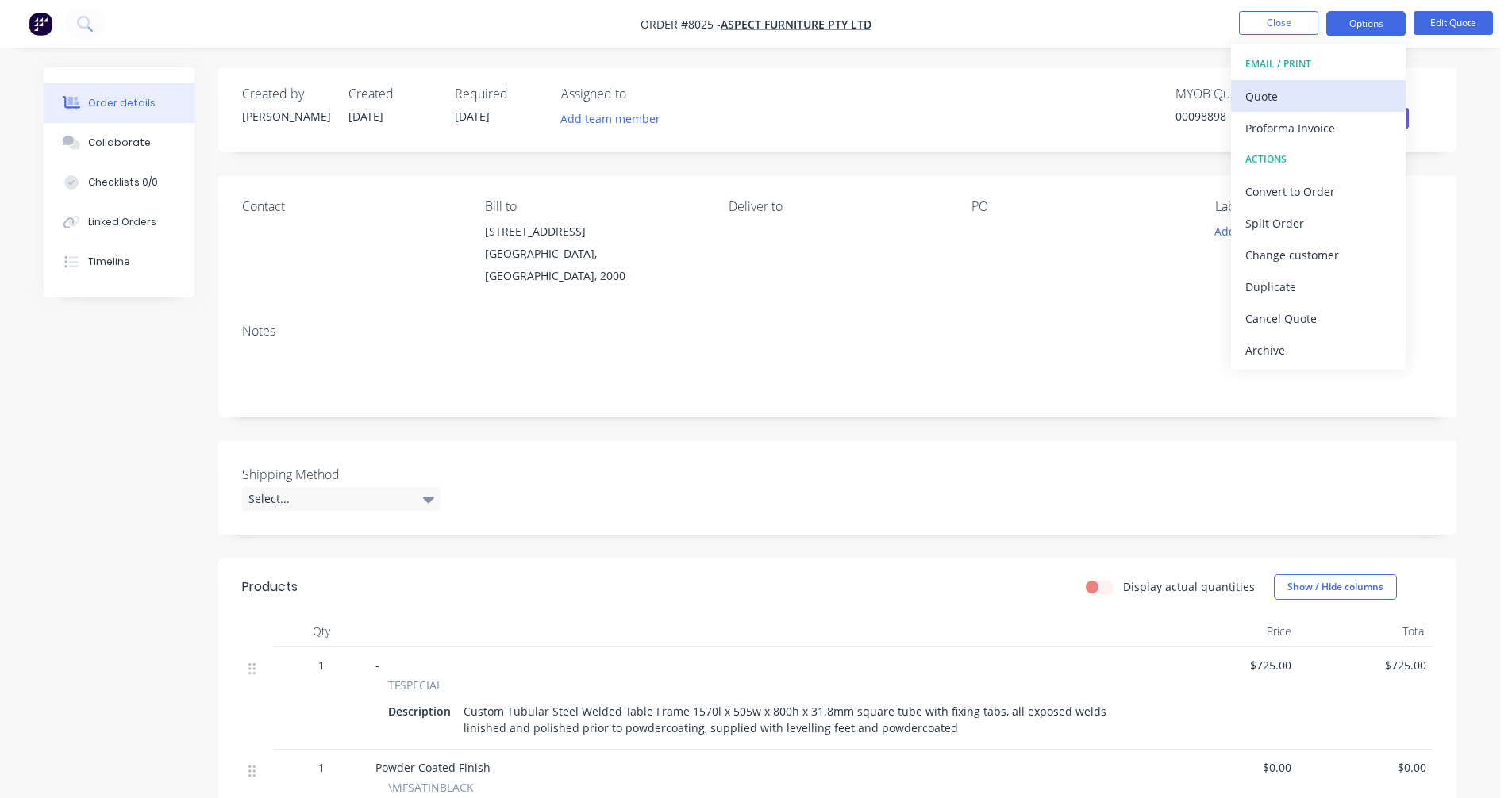
click at [1294, 91] on div "Quote" at bounding box center [1319, 97] width 146 height 23
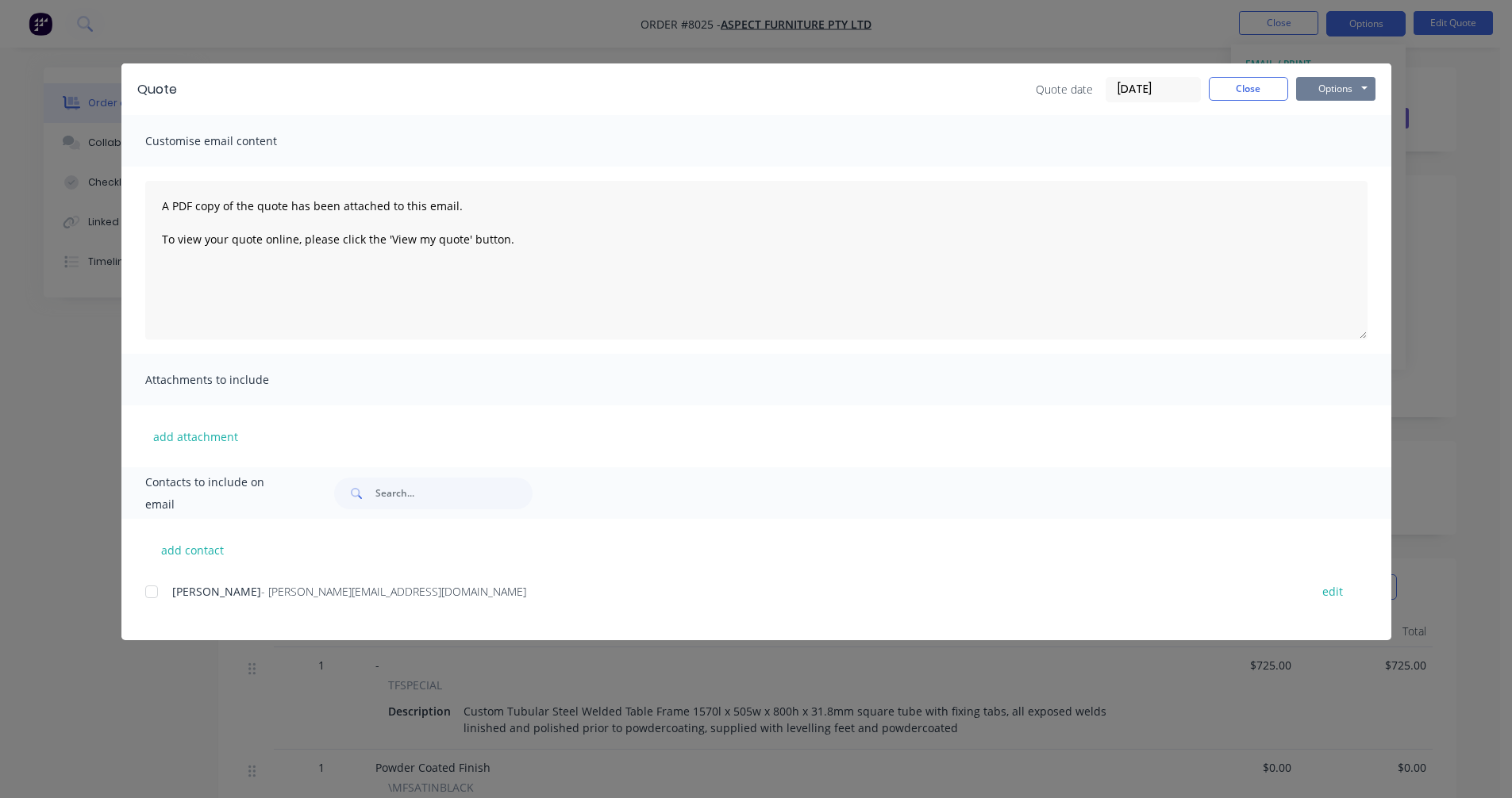
click at [1359, 85] on button "Options" at bounding box center [1335, 88] width 79 height 23
click at [1347, 114] on button "Preview" at bounding box center [1347, 117] width 102 height 26
click at [1240, 93] on button "Close" at bounding box center [1248, 88] width 79 height 23
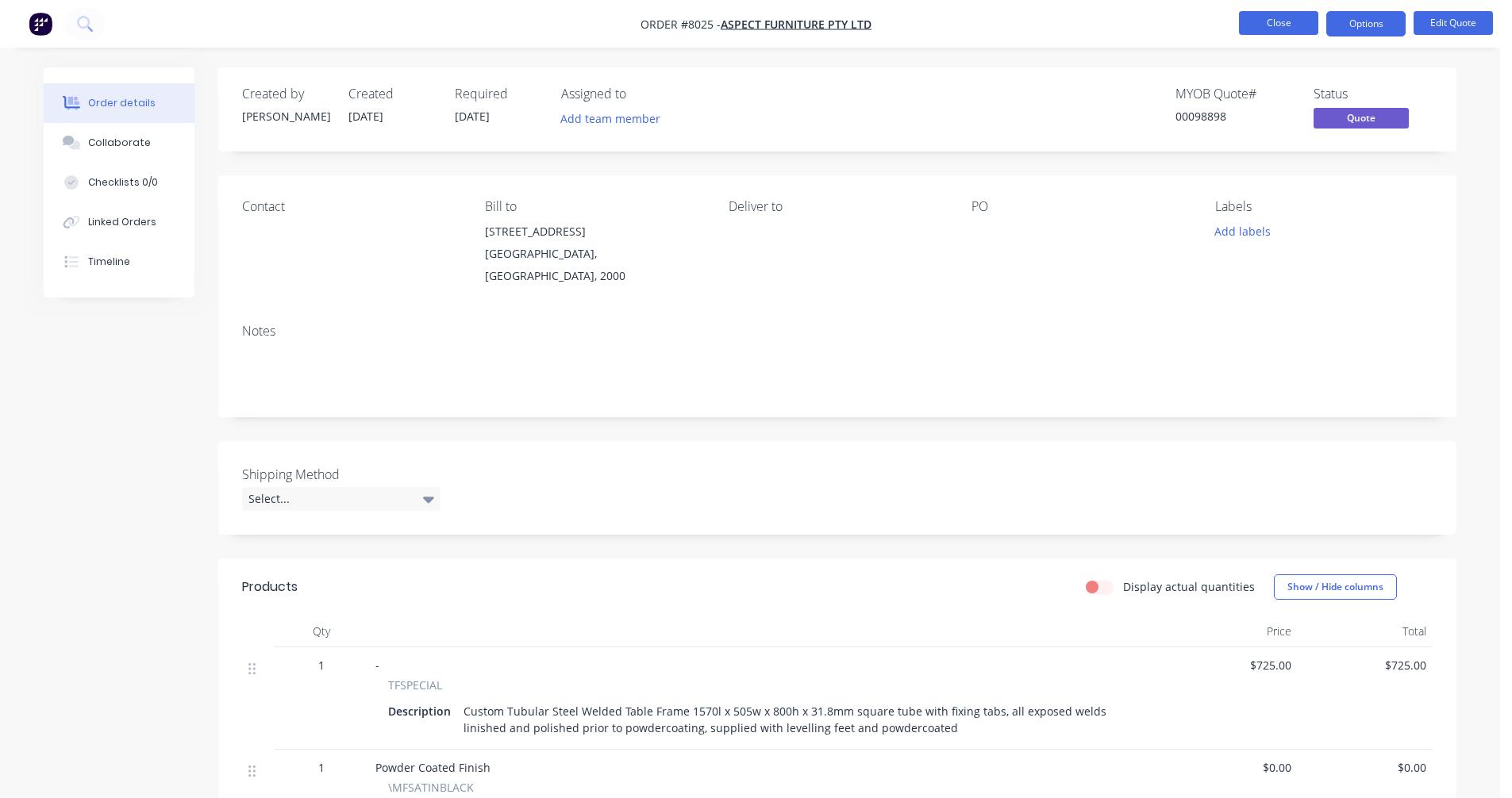
click at [1274, 21] on button "Close" at bounding box center [1279, 23] width 79 height 23
